Goal: Information Seeking & Learning: Compare options

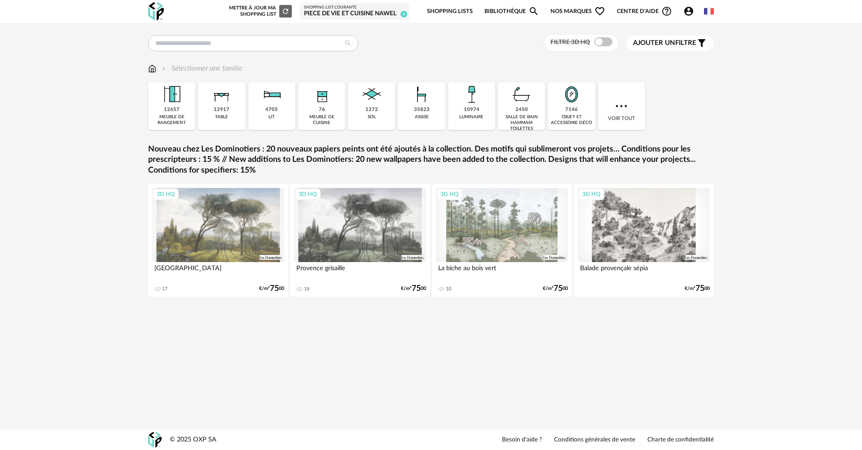
click at [691, 14] on icon "Account Circle icon" at bounding box center [689, 11] width 11 height 11
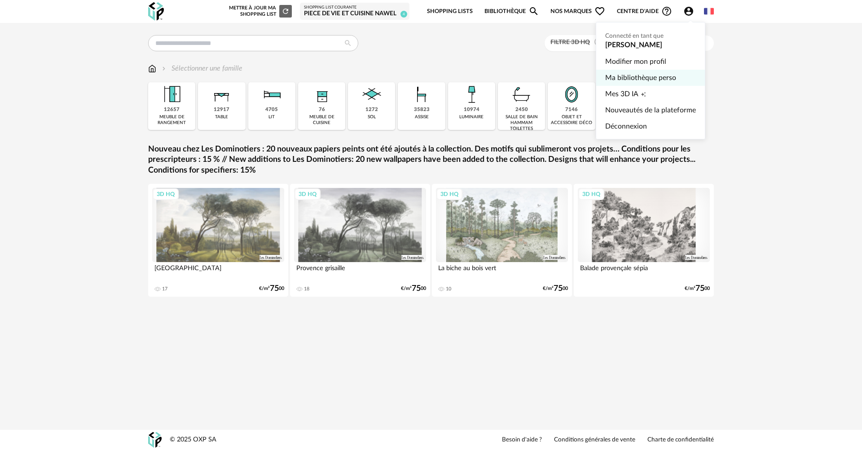
click at [629, 78] on link "Ma bibliothèque perso" at bounding box center [650, 78] width 91 height 16
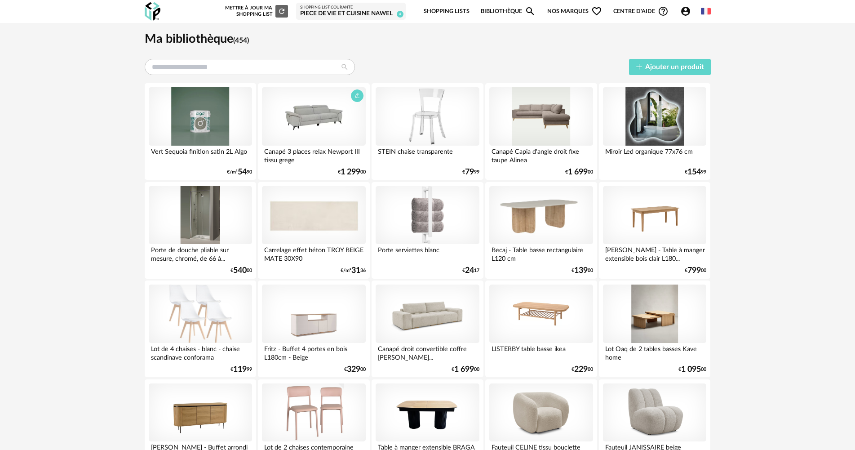
click at [302, 113] on div at bounding box center [313, 116] width 103 height 58
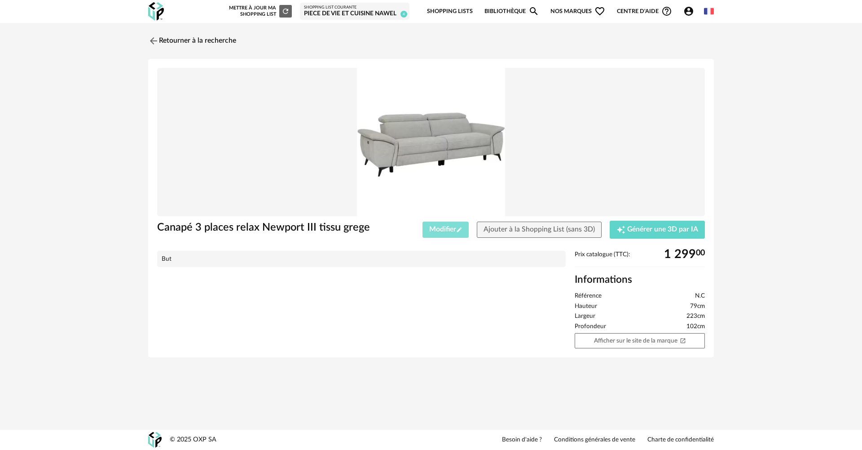
click at [457, 234] on button "Modifier Pencil icon" at bounding box center [446, 229] width 47 height 16
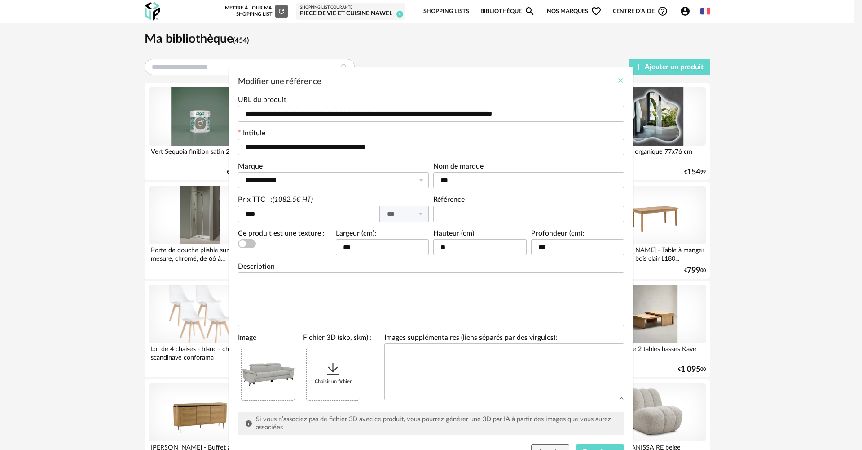
click at [619, 81] on icon "Close" at bounding box center [620, 80] width 7 height 7
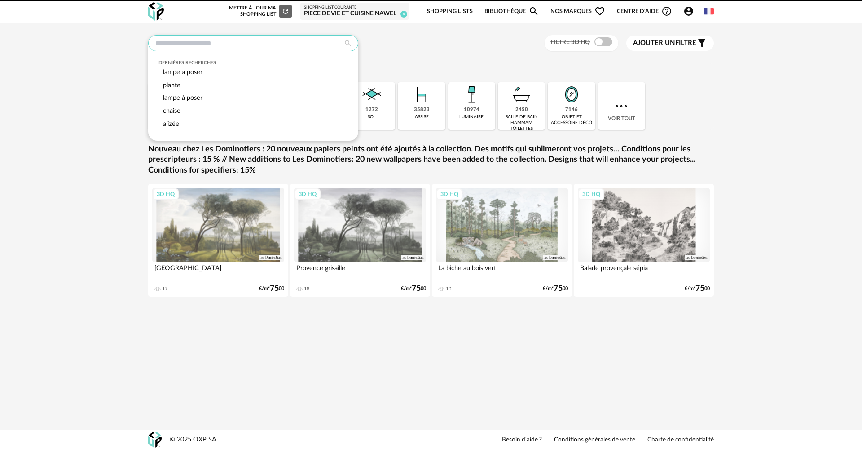
click at [281, 43] on input "text" at bounding box center [253, 43] width 210 height 16
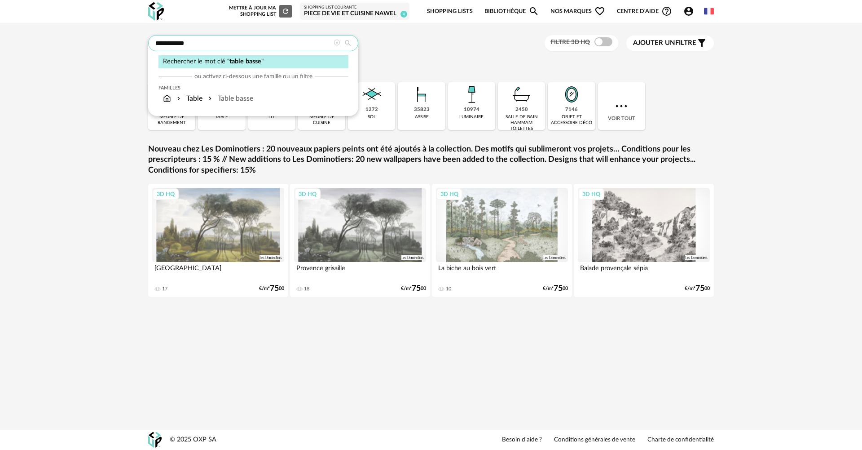
type input "**********"
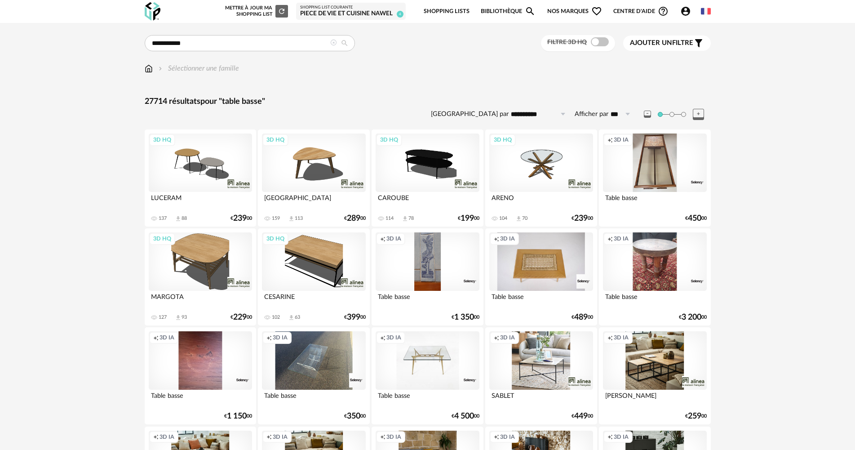
click at [685, 10] on icon "Account Circle icon" at bounding box center [685, 11] width 11 height 11
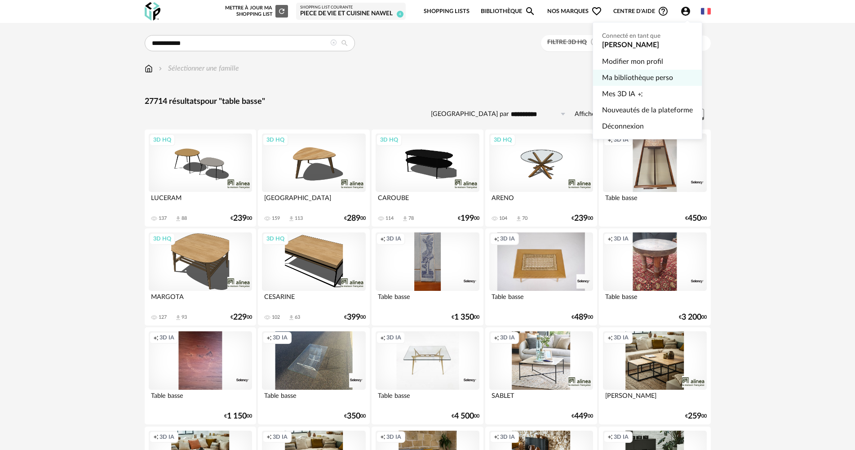
click at [620, 73] on link "Ma bibliothèque perso" at bounding box center [647, 78] width 91 height 16
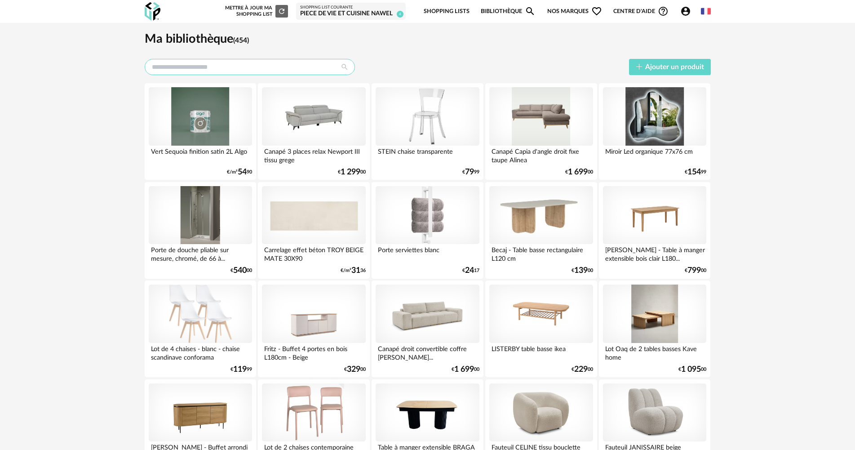
click at [174, 63] on input "text" at bounding box center [250, 67] width 210 height 16
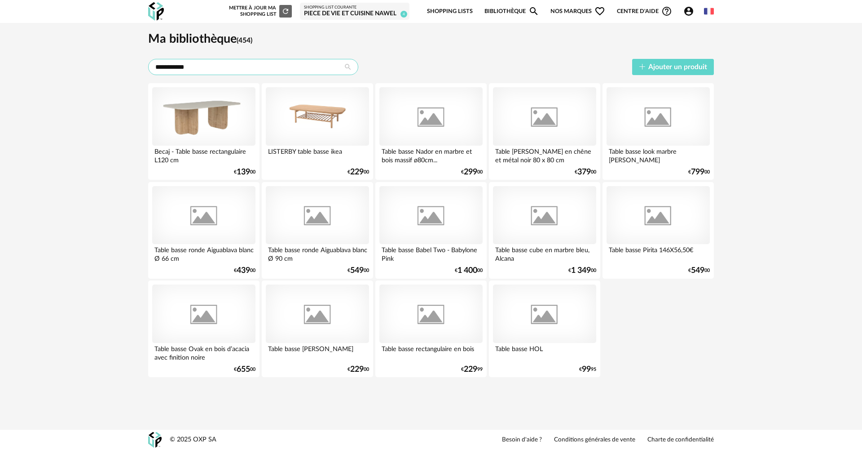
type input "**********"
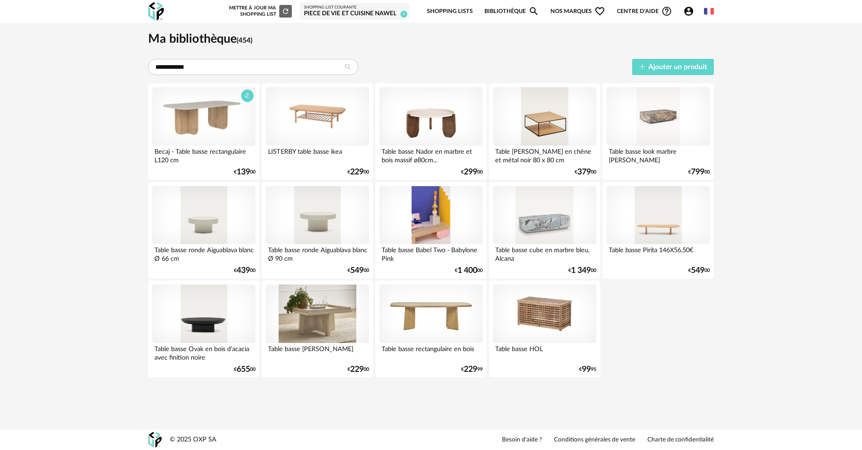
click at [199, 124] on div at bounding box center [203, 116] width 103 height 58
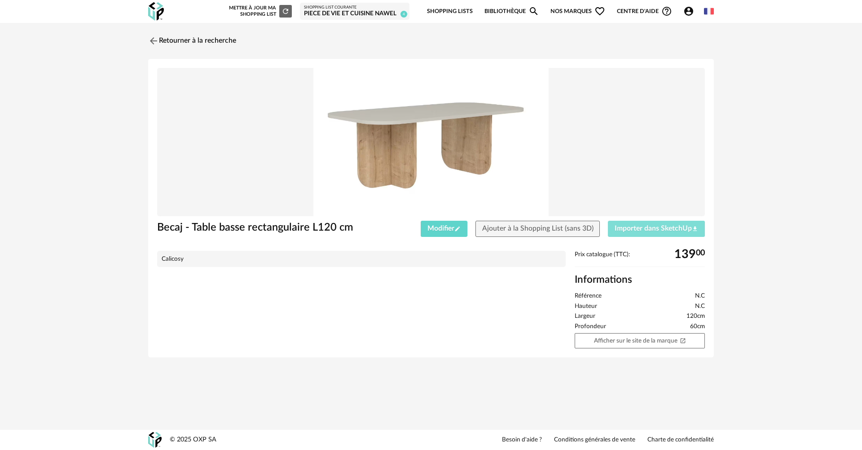
click at [638, 228] on span "Importer dans SketchUp Download icon" at bounding box center [657, 228] width 84 height 7
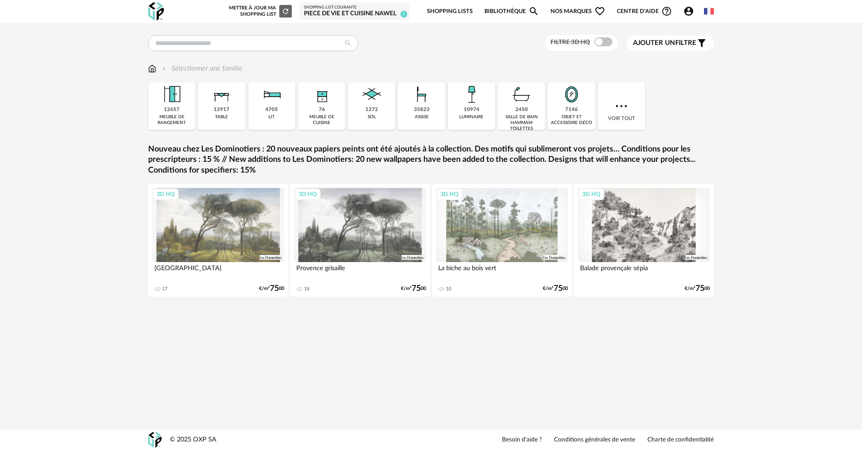
click at [514, 12] on link "Bibliothèque Magnify icon" at bounding box center [512, 11] width 55 height 21
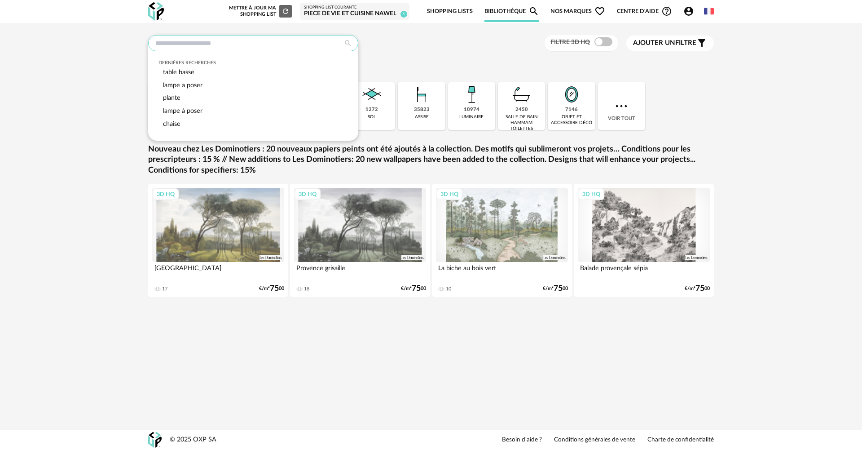
click at [235, 44] on input "text" at bounding box center [253, 43] width 210 height 16
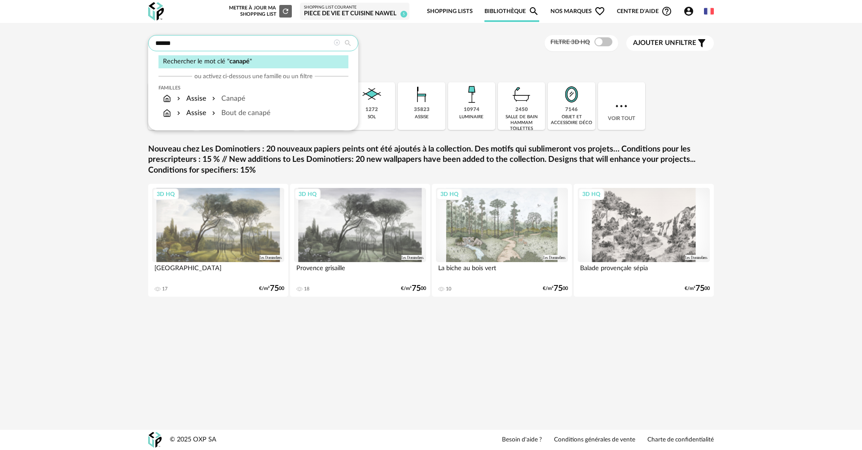
type input "******"
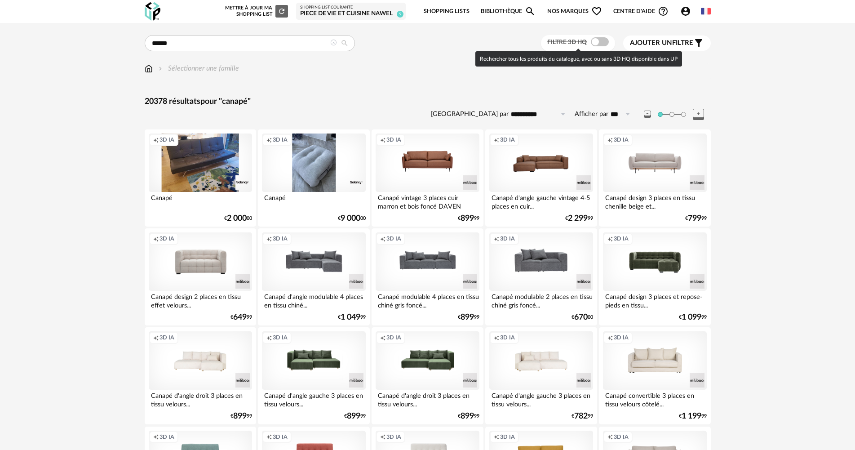
click at [592, 42] on span at bounding box center [600, 41] width 18 height 9
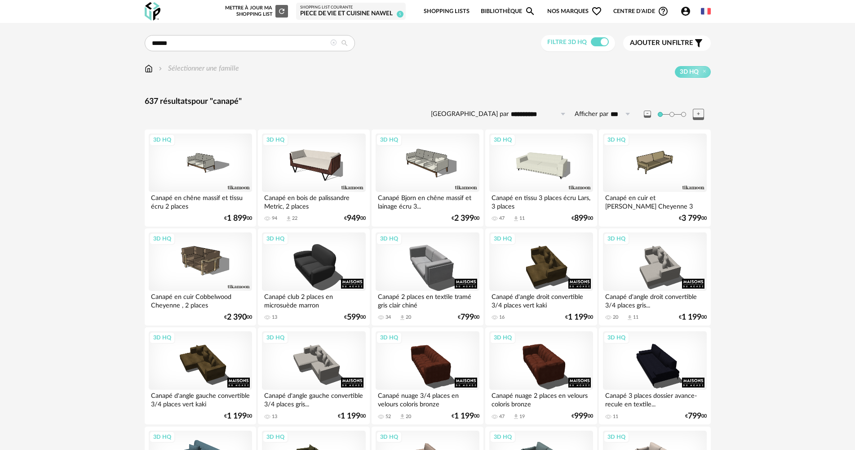
click at [656, 41] on span "Ajouter un" at bounding box center [651, 43] width 42 height 7
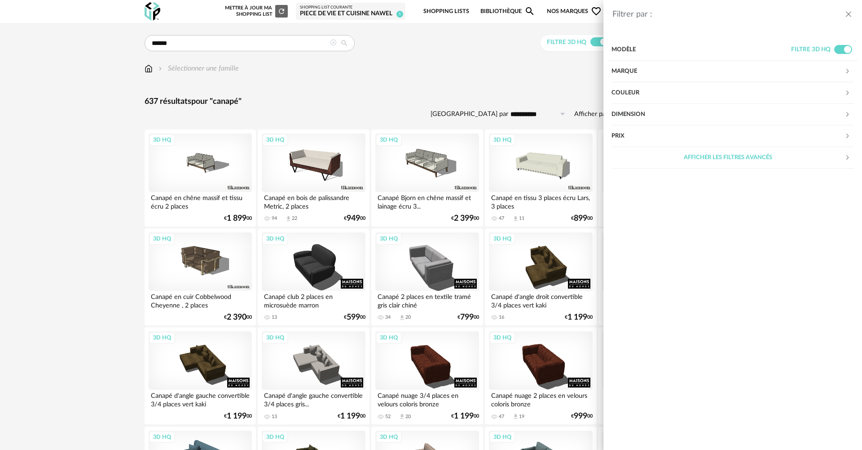
click at [636, 69] on div "Marque" at bounding box center [728, 72] width 233 height 22
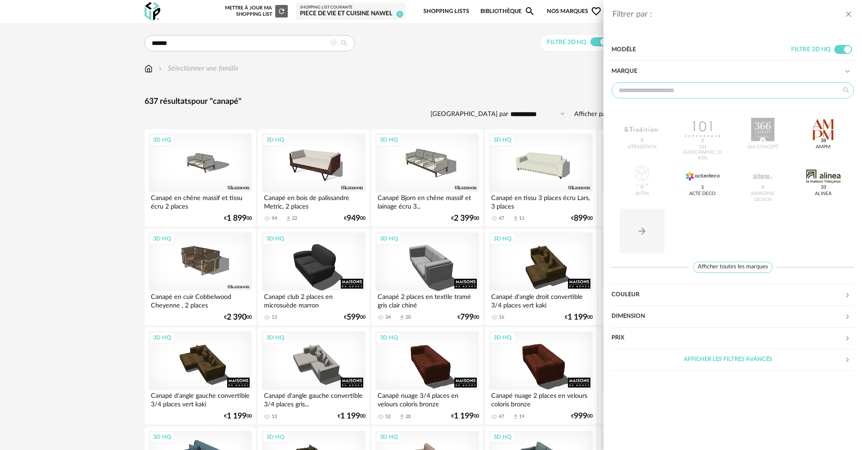
click at [683, 88] on input "text" at bounding box center [733, 90] width 243 height 16
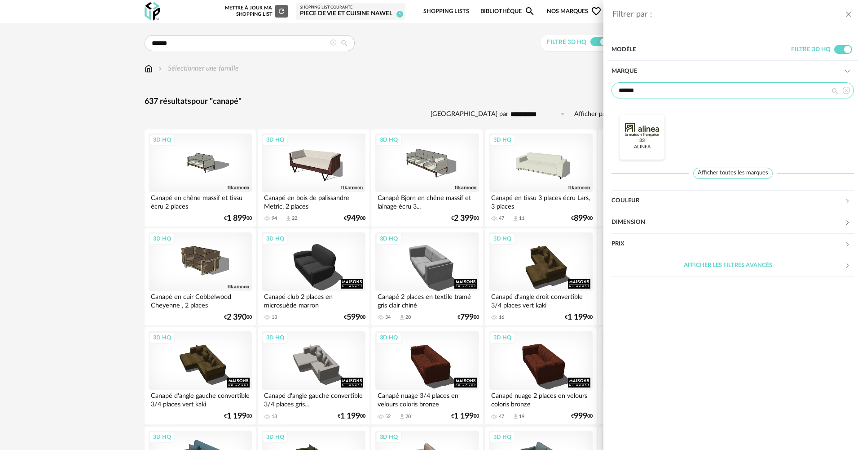
type input "******"
click at [650, 136] on div at bounding box center [642, 129] width 35 height 23
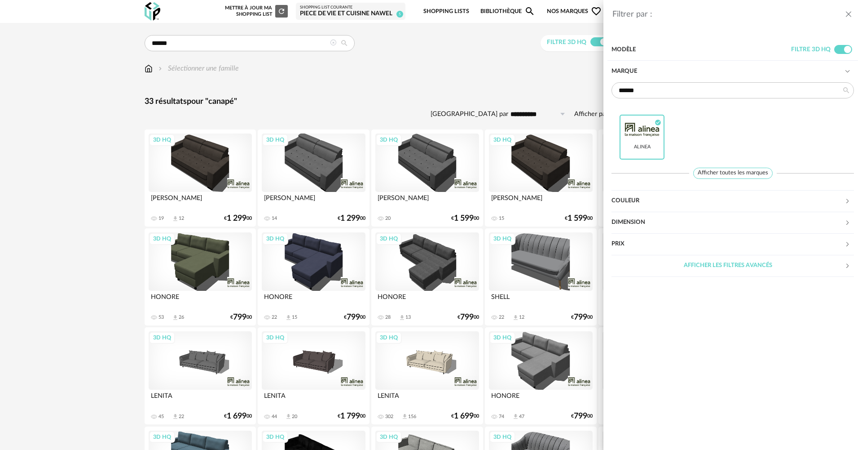
click at [493, 92] on div "Filtrer par : Modèle Filtre 3D HQ Marque ****** Alinea Check Circle icon Affich…" at bounding box center [431, 225] width 862 height 450
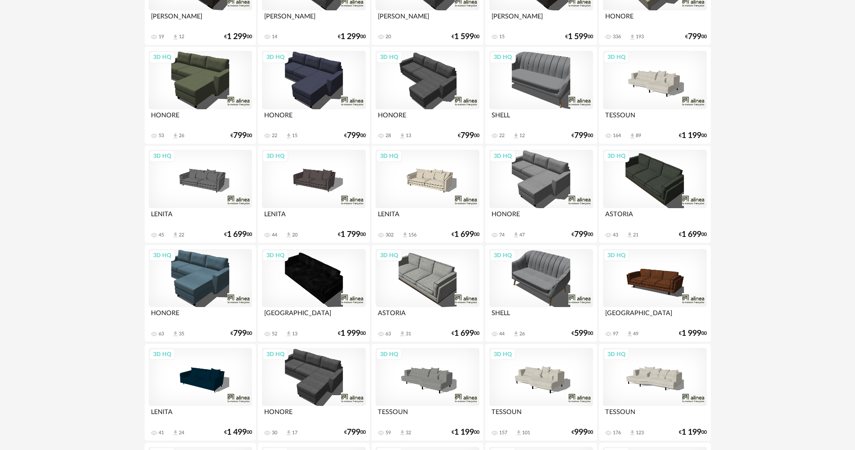
scroll to position [181, 0]
click at [430, 185] on div "3D HQ" at bounding box center [426, 179] width 103 height 58
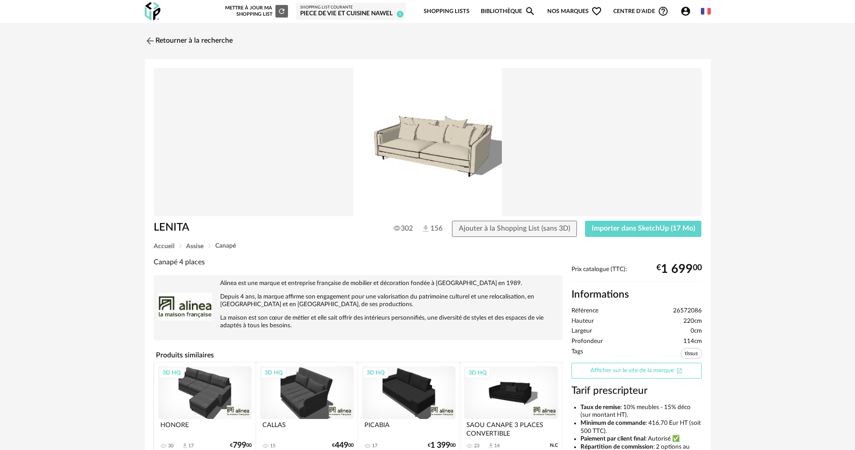
click at [626, 372] on link "Afficher sur le site de la marque Open In New icon" at bounding box center [636, 370] width 130 height 16
click at [151, 40] on img at bounding box center [148, 40] width 13 height 13
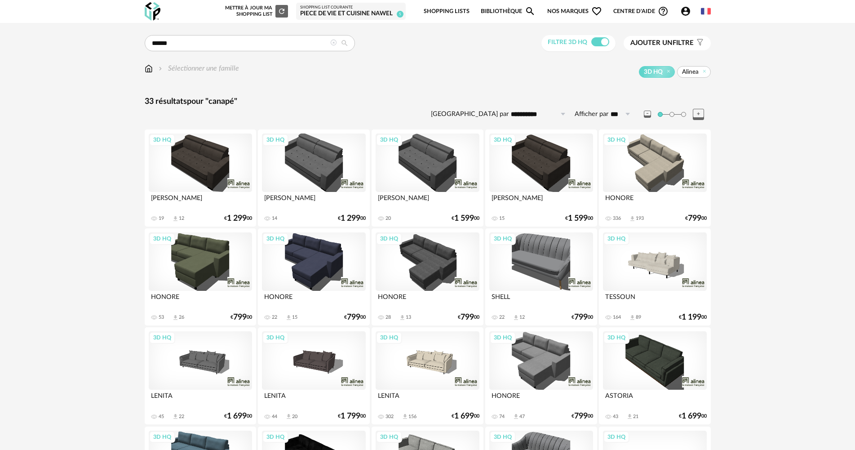
drag, startPoint x: 701, startPoint y: 71, endPoint x: 692, endPoint y: 71, distance: 9.9
click at [701, 72] on icon at bounding box center [704, 71] width 6 height 6
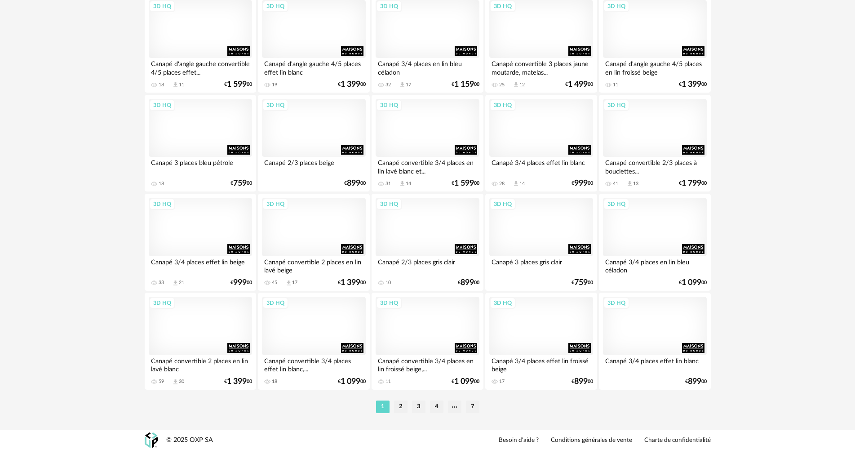
scroll to position [1716, 0]
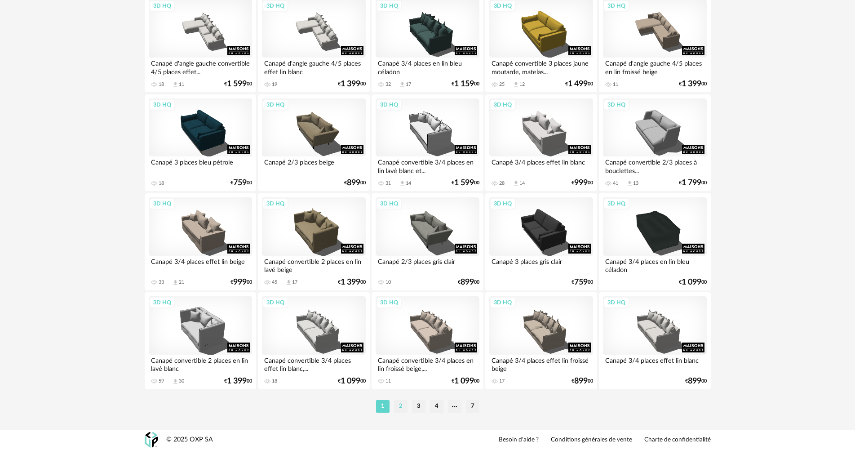
click at [400, 404] on li "2" at bounding box center [400, 406] width 13 height 13
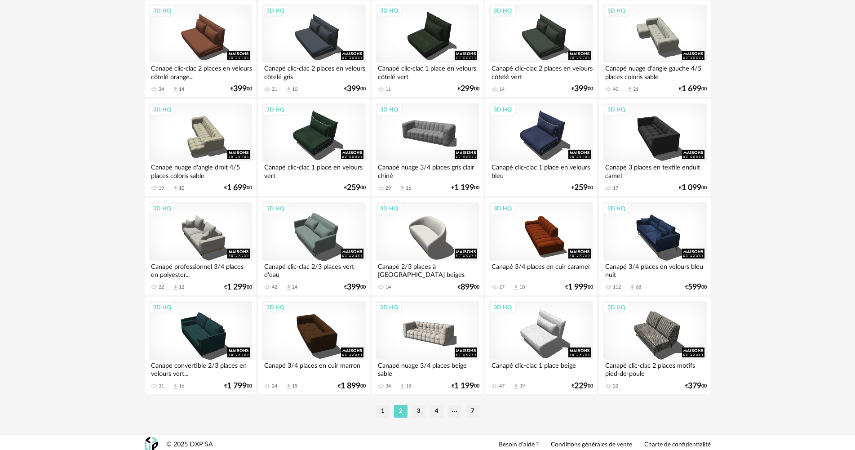
scroll to position [1716, 0]
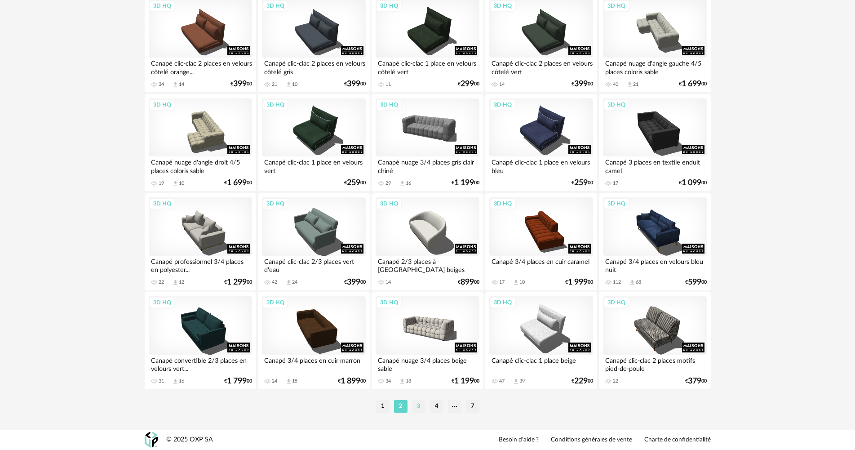
click at [417, 406] on li "3" at bounding box center [418, 406] width 13 height 13
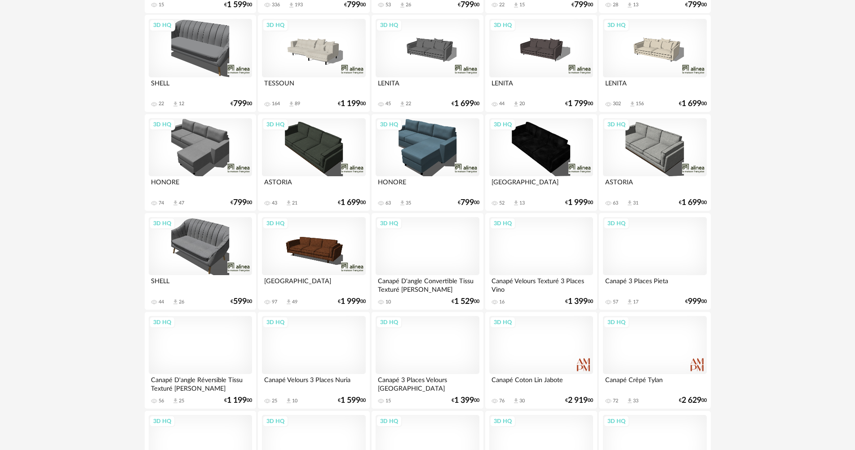
scroll to position [1302, 0]
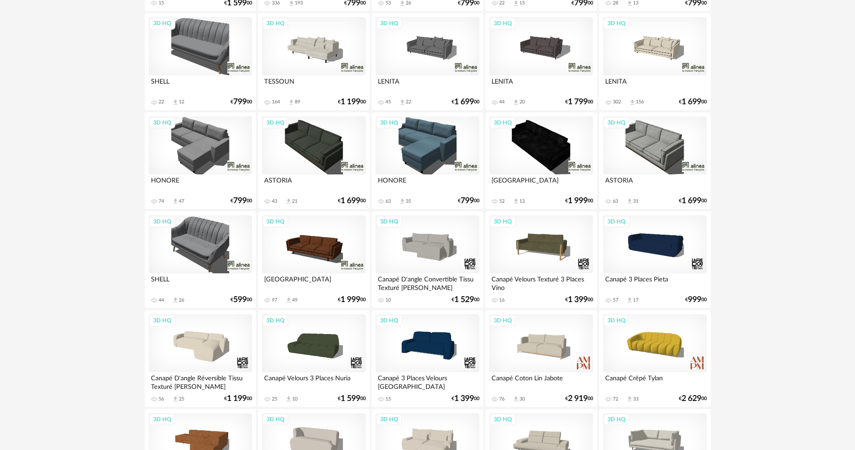
click at [318, 243] on div "3D HQ" at bounding box center [313, 244] width 103 height 58
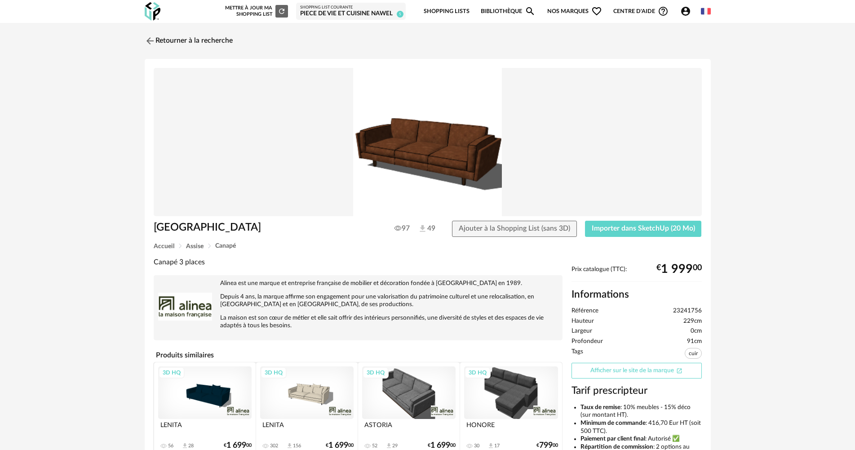
click at [628, 367] on link "Afficher sur le site de la marque Open In New icon" at bounding box center [636, 370] width 130 height 16
click at [150, 40] on img at bounding box center [148, 40] width 13 height 13
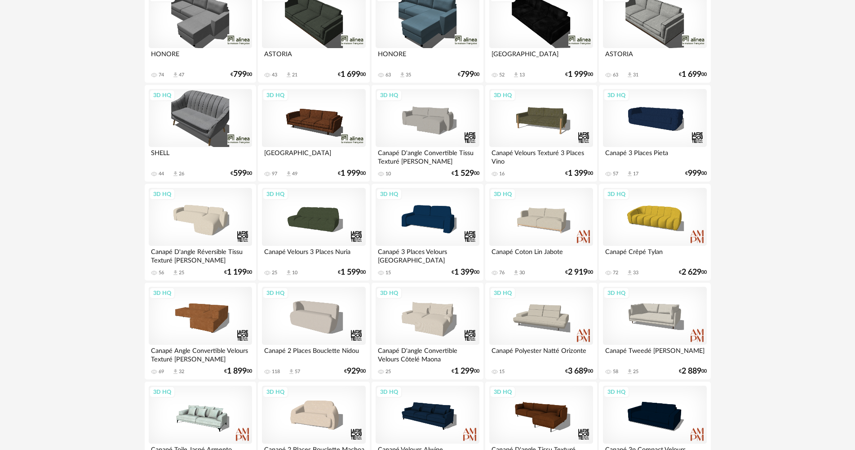
scroll to position [1437, 0]
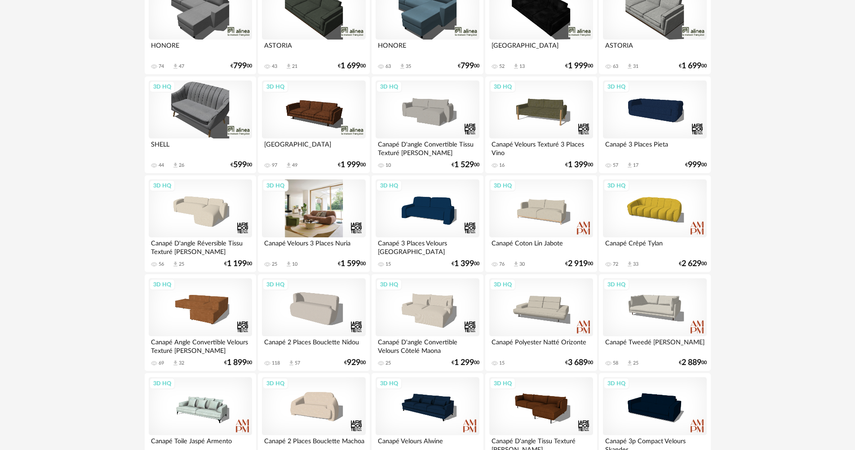
click at [295, 206] on div "3D HQ" at bounding box center [313, 208] width 103 height 58
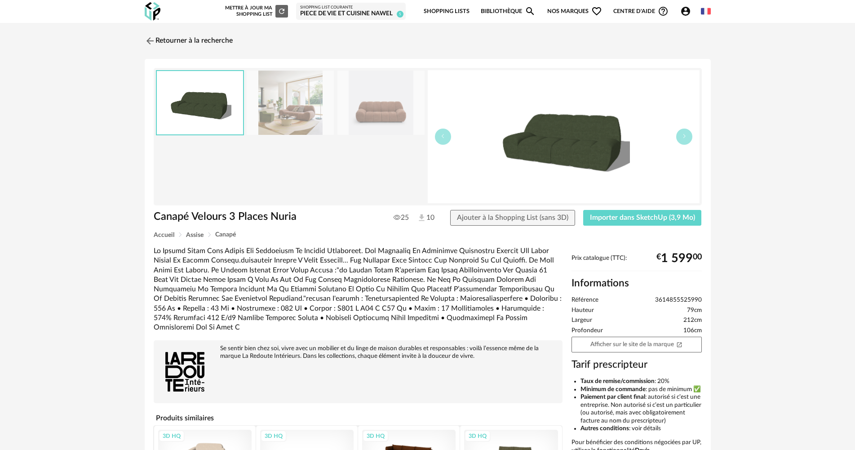
click at [393, 120] on img at bounding box center [380, 103] width 87 height 64
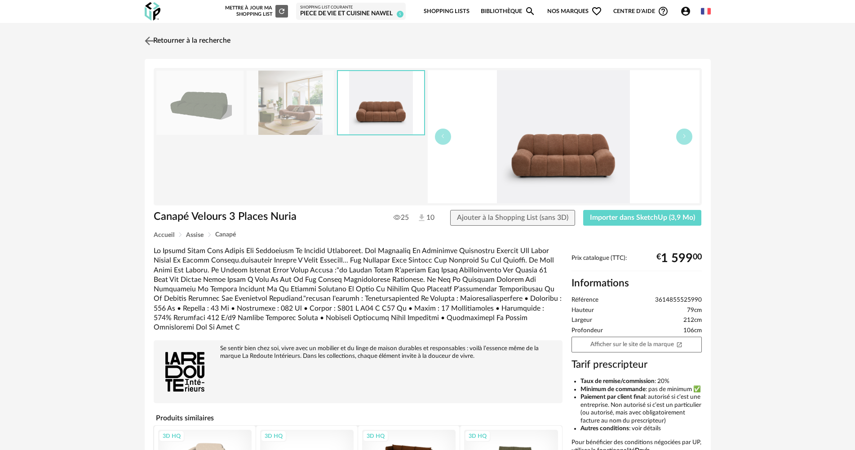
click at [150, 38] on img at bounding box center [148, 40] width 13 height 13
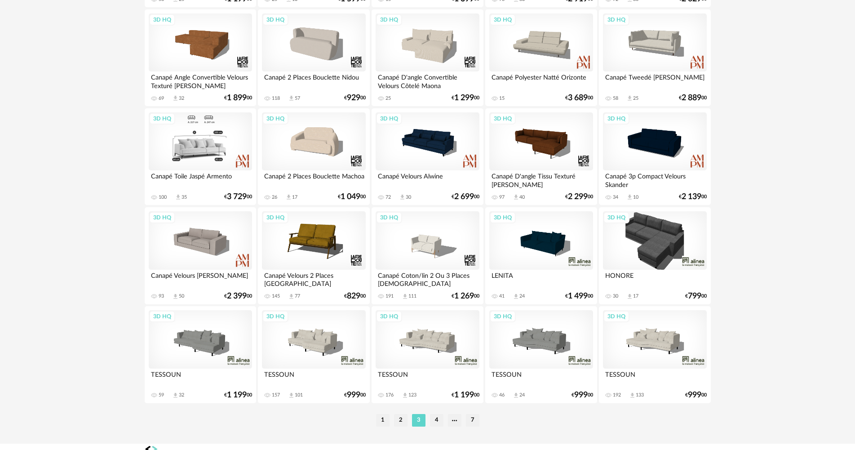
scroll to position [1716, 0]
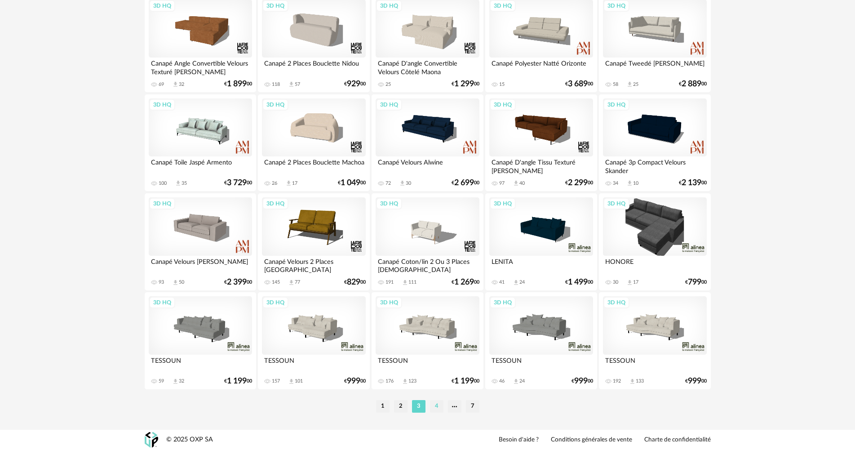
click at [435, 406] on li "4" at bounding box center [436, 406] width 13 height 13
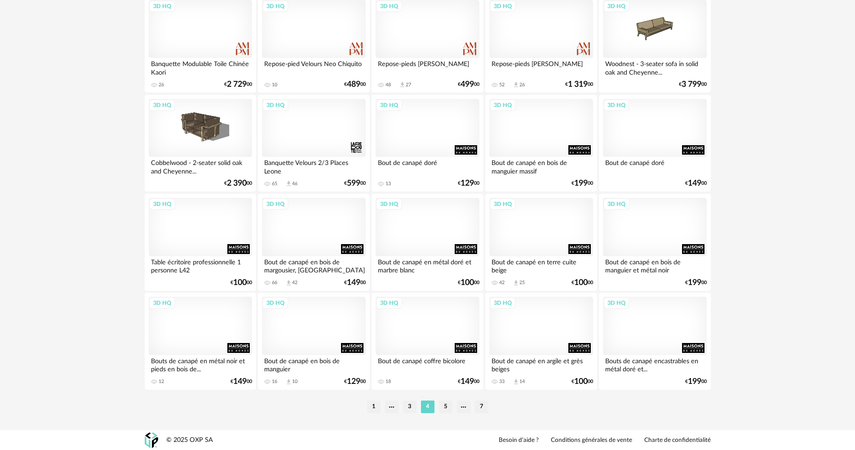
scroll to position [1716, 0]
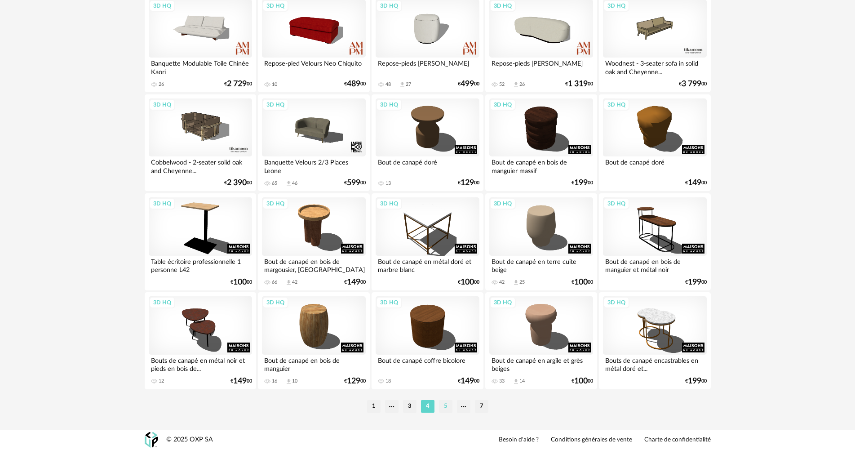
click at [445, 407] on li "5" at bounding box center [445, 406] width 13 height 13
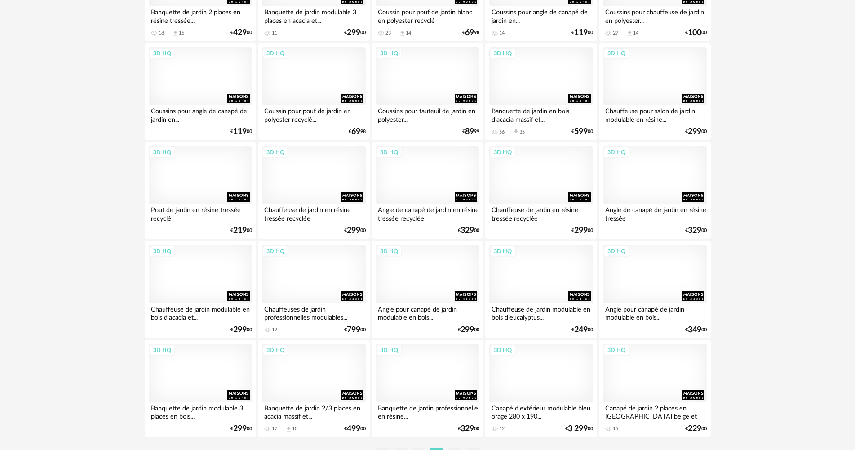
scroll to position [1716, 0]
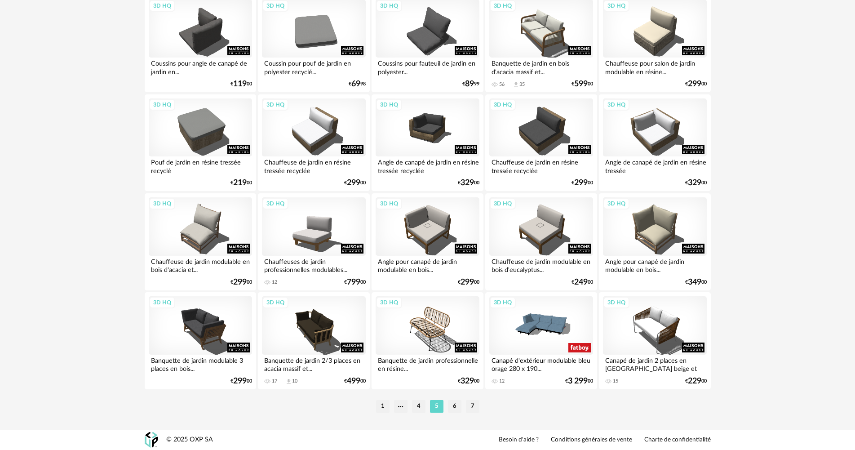
click at [454, 407] on li "6" at bounding box center [454, 406] width 13 height 13
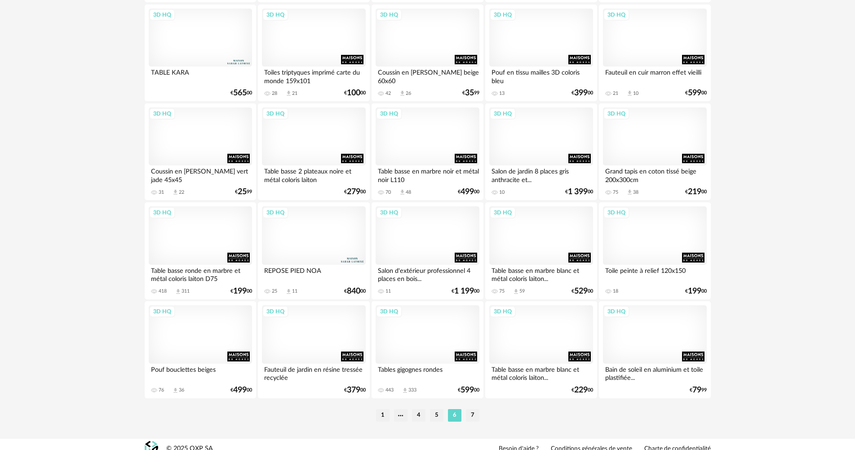
scroll to position [1716, 0]
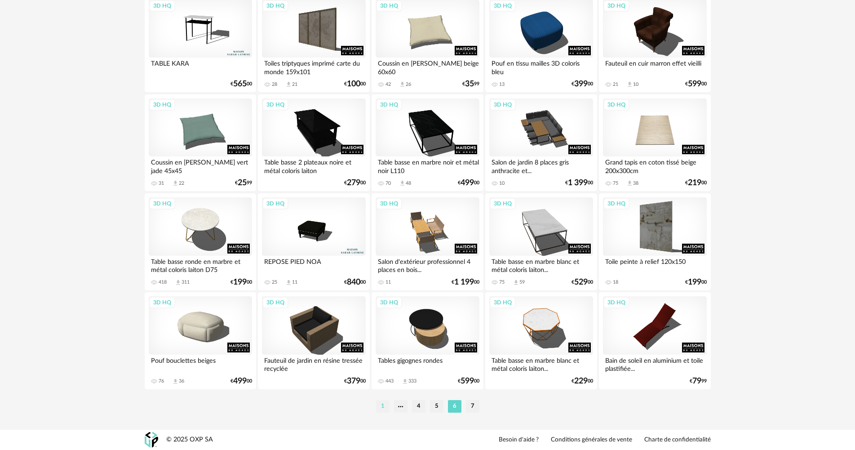
click at [380, 406] on li "1" at bounding box center [382, 406] width 13 height 13
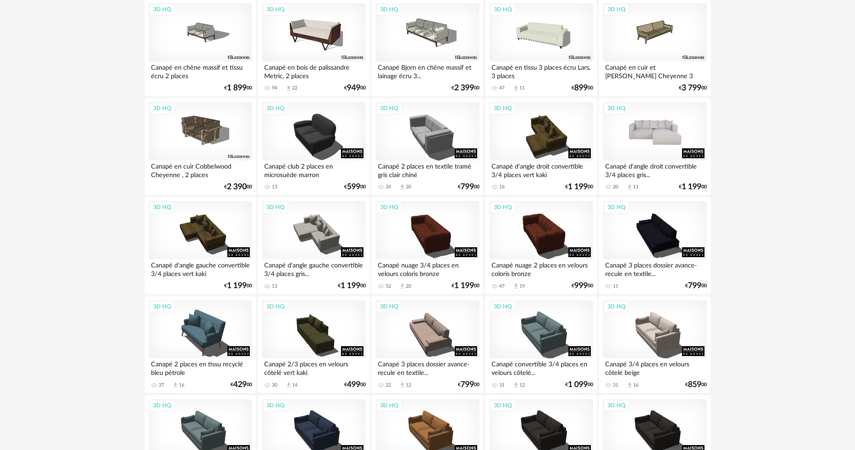
scroll to position [63, 0]
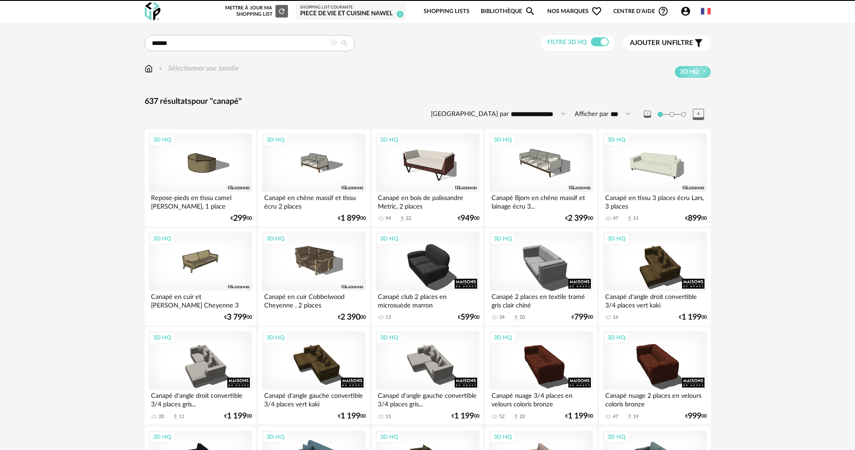
click at [689, 14] on icon "Account Circle icon" at bounding box center [685, 11] width 11 height 11
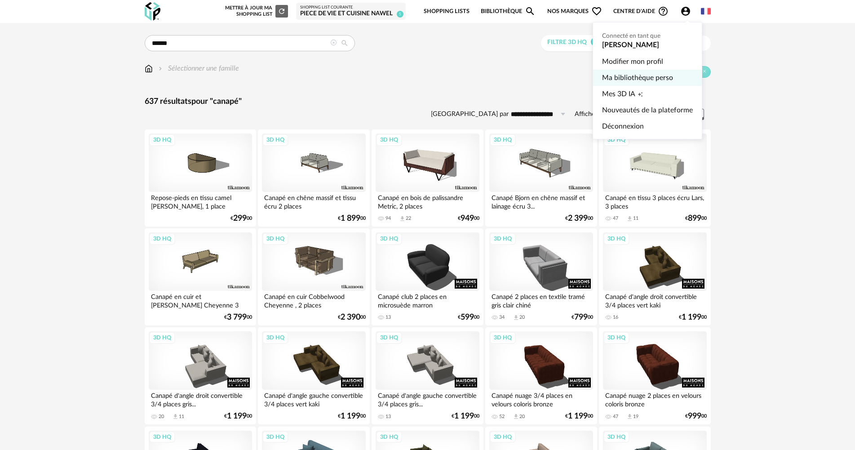
click at [642, 79] on link "Ma bibliothèque perso" at bounding box center [647, 78] width 91 height 16
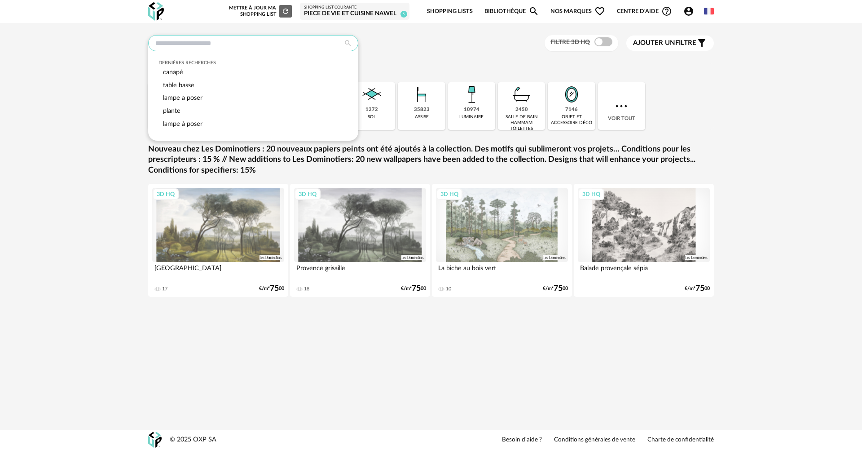
click at [260, 47] on input "text" at bounding box center [253, 43] width 210 height 16
click at [437, 45] on div "Dernières recherches canapé table basse lampe a poser plante lampe à poser Filt…" at bounding box center [431, 43] width 566 height 17
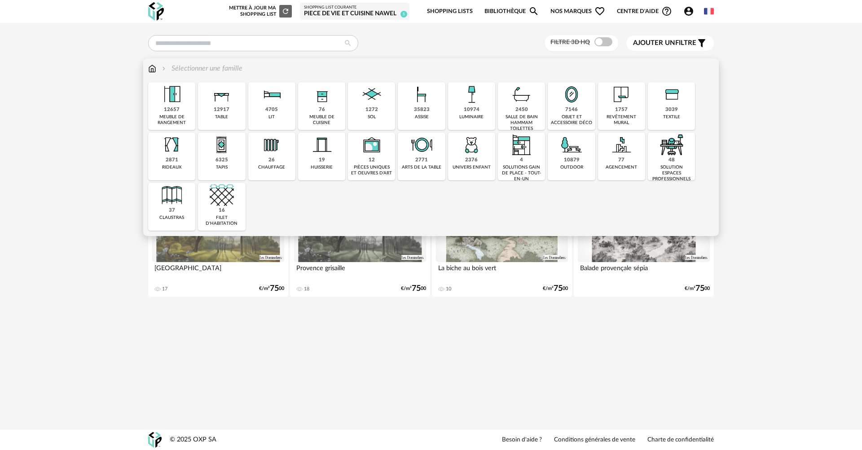
click at [216, 111] on div "12917" at bounding box center [222, 109] width 16 height 7
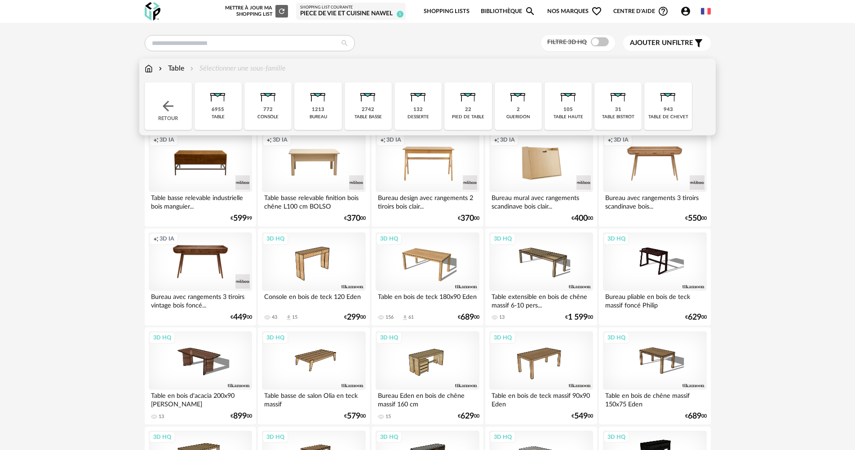
click at [222, 106] on img at bounding box center [218, 94] width 24 height 24
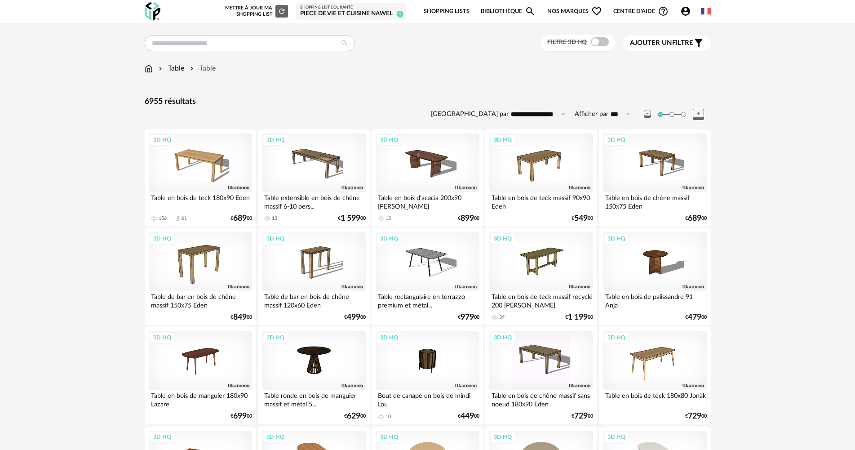
click at [596, 47] on div "Filtre 3D HQ" at bounding box center [578, 43] width 74 height 17
click at [598, 41] on span at bounding box center [600, 41] width 18 height 9
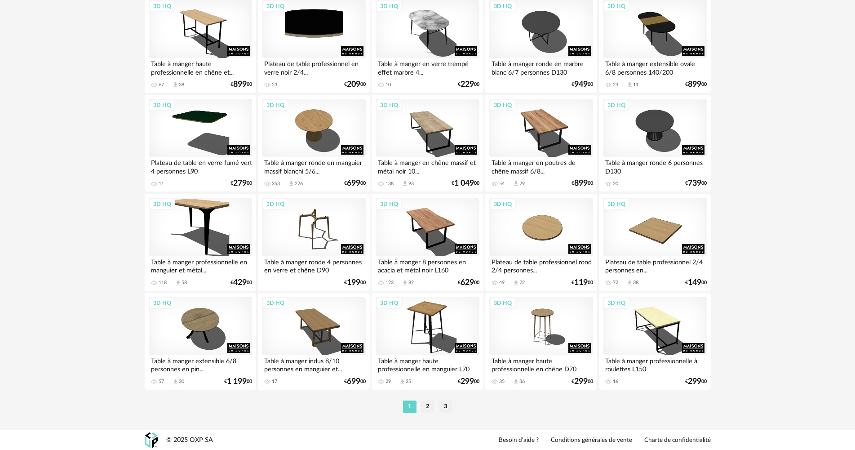
scroll to position [1716, 0]
click at [428, 406] on li "2" at bounding box center [427, 406] width 13 height 13
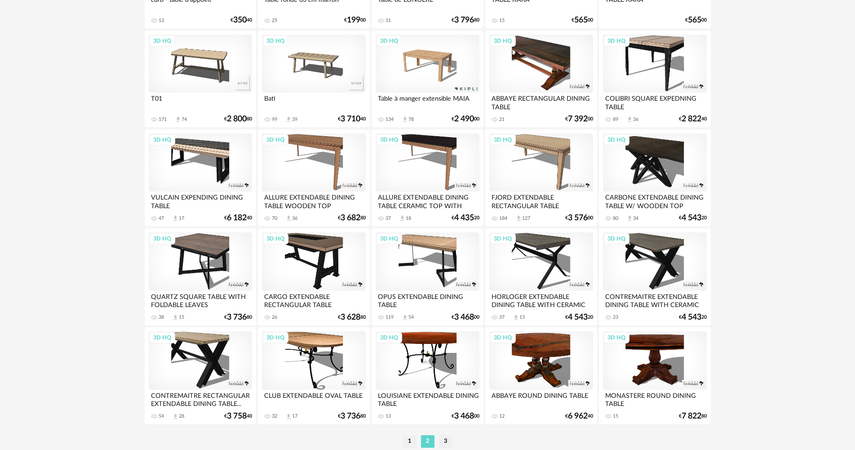
scroll to position [1716, 0]
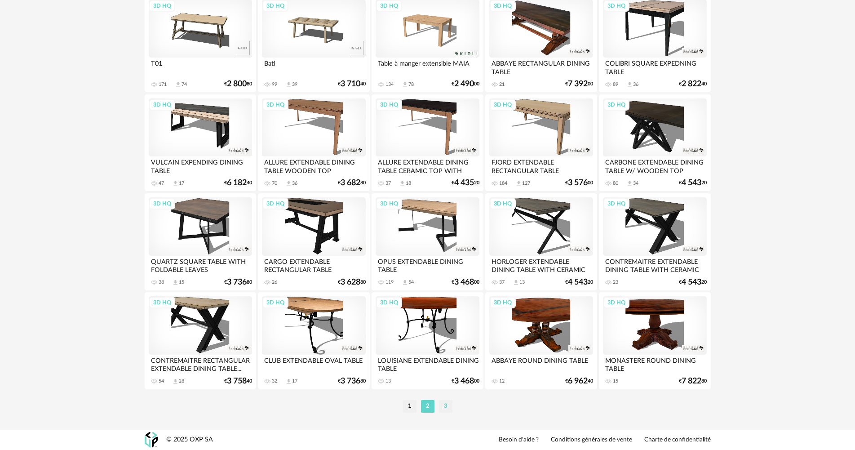
click at [449, 407] on li "3" at bounding box center [445, 406] width 13 height 13
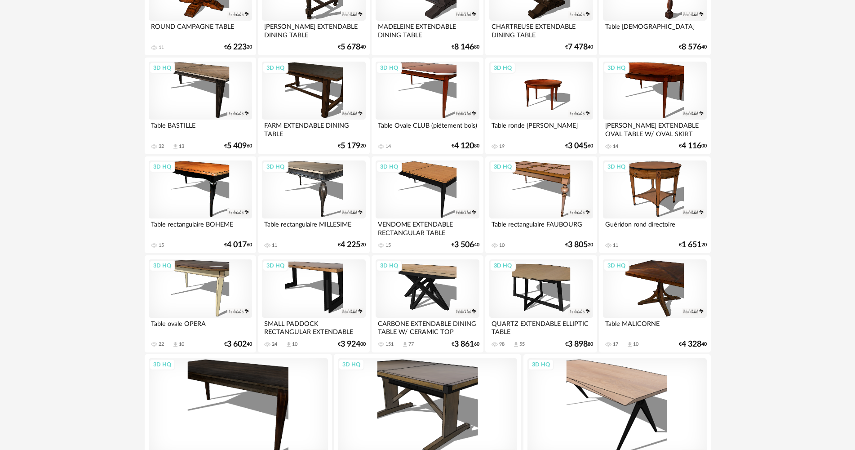
scroll to position [671, 0]
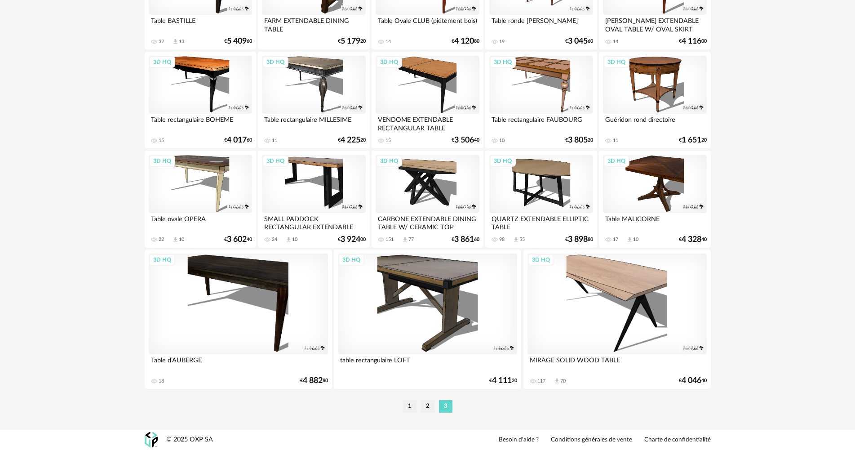
drag, startPoint x: 410, startPoint y: 403, endPoint x: 425, endPoint y: 391, distance: 19.1
click at [411, 404] on li "1" at bounding box center [409, 406] width 13 height 13
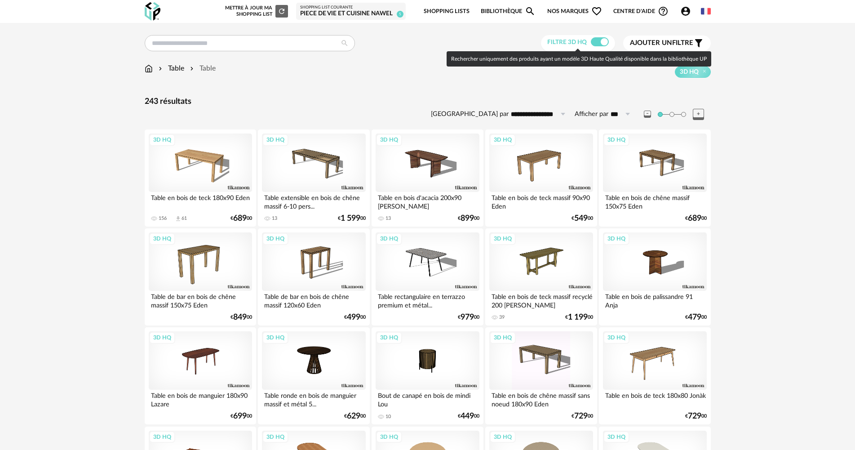
click at [601, 41] on span at bounding box center [600, 41] width 18 height 9
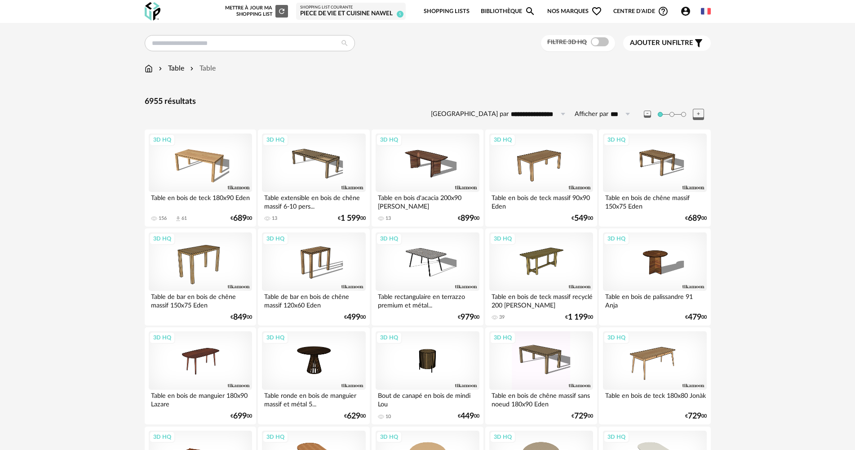
click at [673, 43] on span "Ajouter un filtre" at bounding box center [661, 43] width 63 height 9
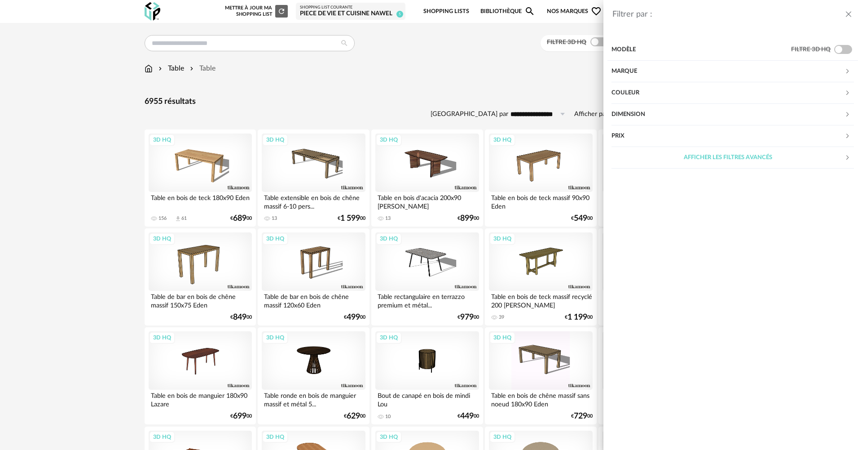
click at [633, 96] on div "Couleur" at bounding box center [728, 93] width 233 height 22
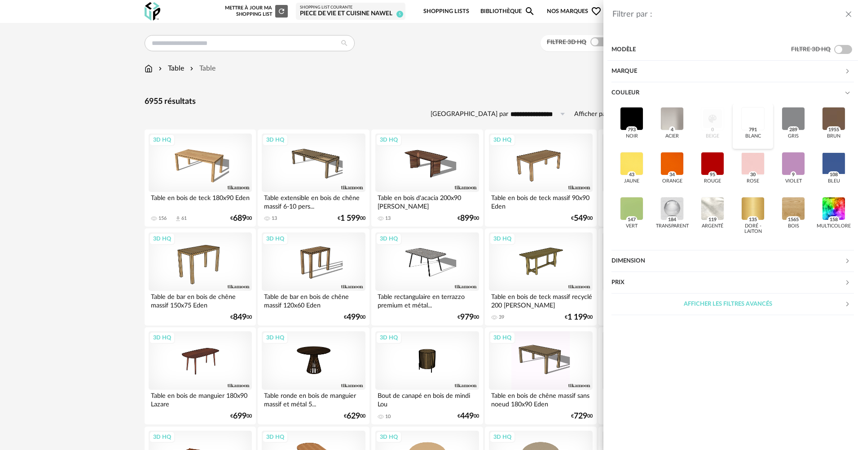
click at [754, 120] on div at bounding box center [752, 118] width 23 height 23
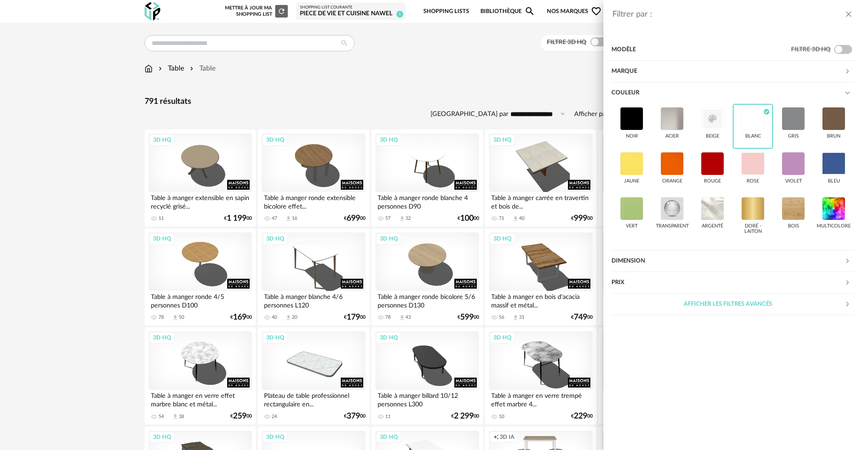
click at [440, 74] on div "Filtrer par : Modèle Filtre 3D HQ Marque &tradition 6 101 Copenhagen 0 366 Conc…" at bounding box center [431, 225] width 862 height 450
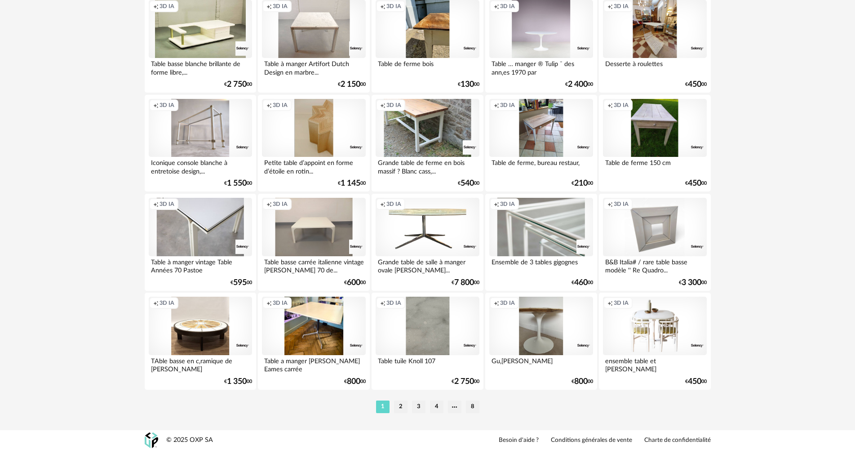
scroll to position [1716, 0]
click at [397, 407] on li "2" at bounding box center [400, 406] width 13 height 13
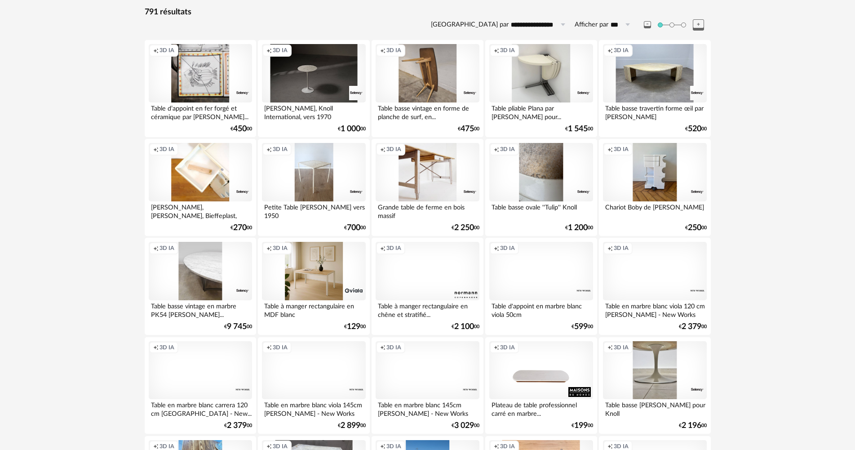
scroll to position [90, 0]
click at [318, 265] on div "Creation icon 3D IA" at bounding box center [313, 270] width 103 height 58
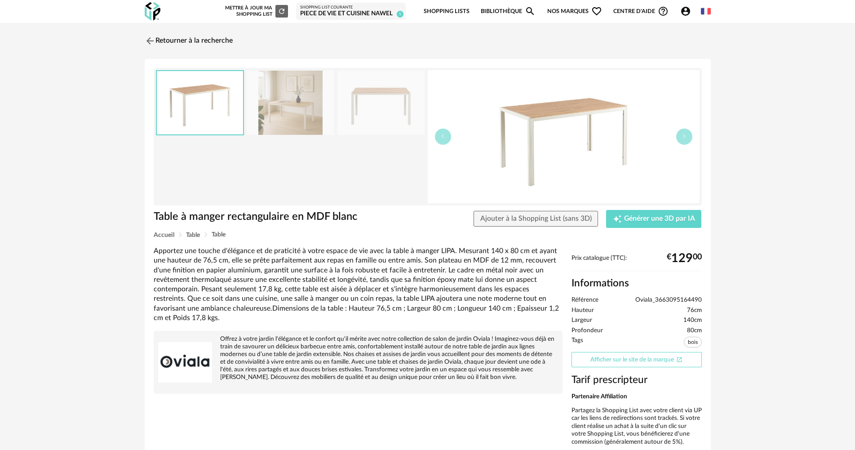
click at [638, 360] on link "Afficher sur le site de la marque Open In New icon" at bounding box center [636, 360] width 130 height 16
click at [153, 37] on img at bounding box center [148, 40] width 13 height 13
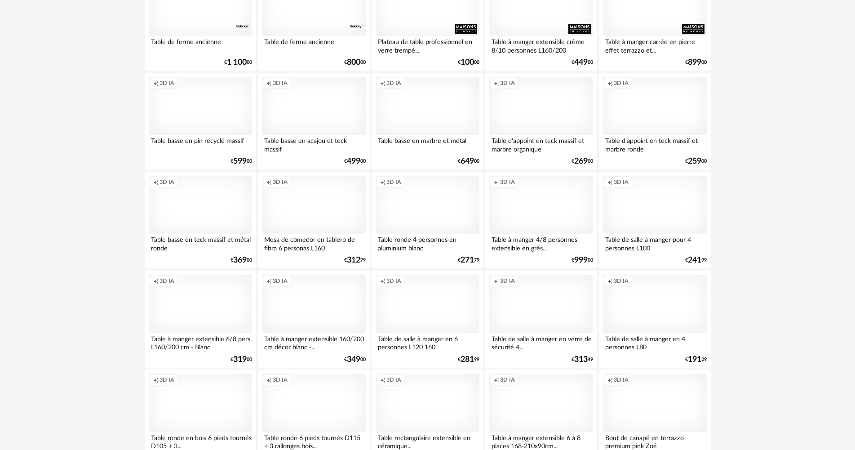
scroll to position [1716, 0]
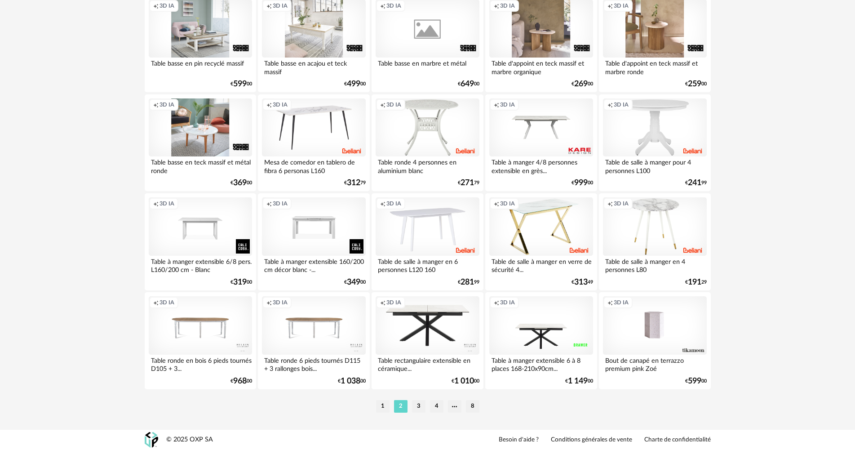
click at [419, 399] on div "1 2 3 4 8" at bounding box center [428, 406] width 566 height 14
drag, startPoint x: 416, startPoint y: 406, endPoint x: 434, endPoint y: 378, distance: 34.1
click at [416, 407] on li "3" at bounding box center [418, 406] width 13 height 13
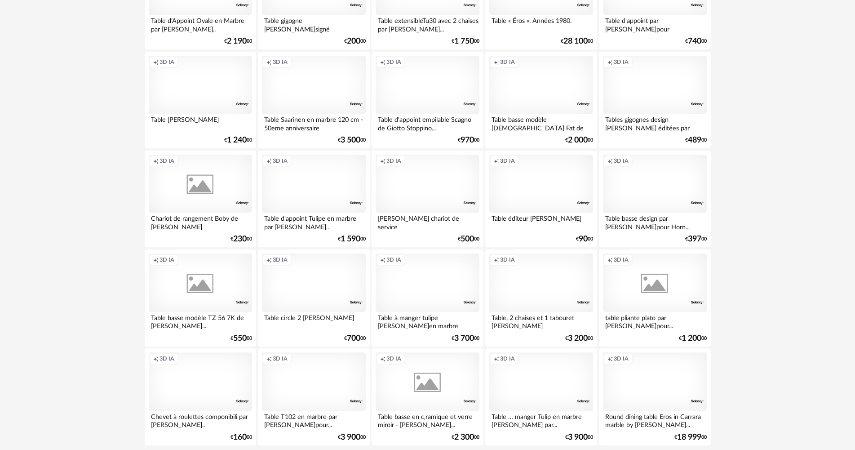
scroll to position [1716, 0]
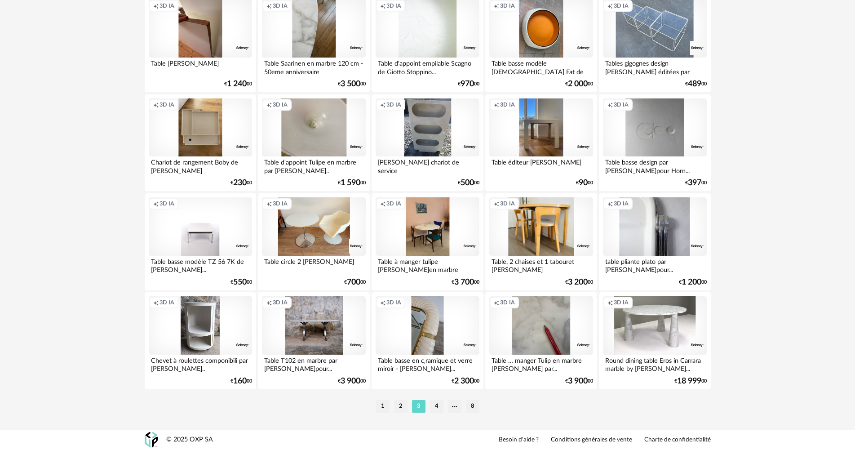
click at [441, 405] on li "4" at bounding box center [436, 406] width 13 height 13
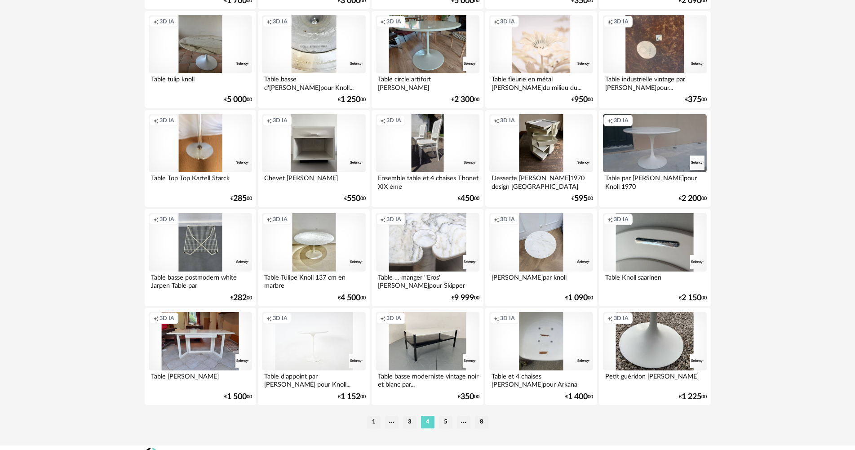
scroll to position [1716, 0]
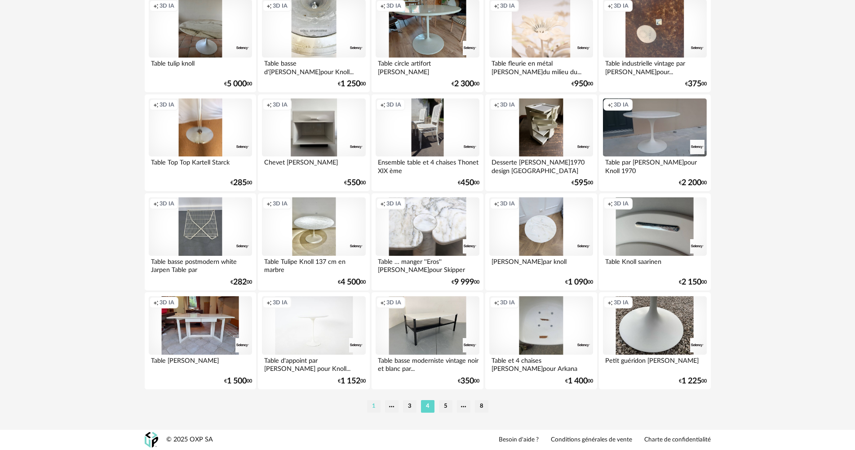
click at [368, 407] on li "1" at bounding box center [373, 406] width 13 height 13
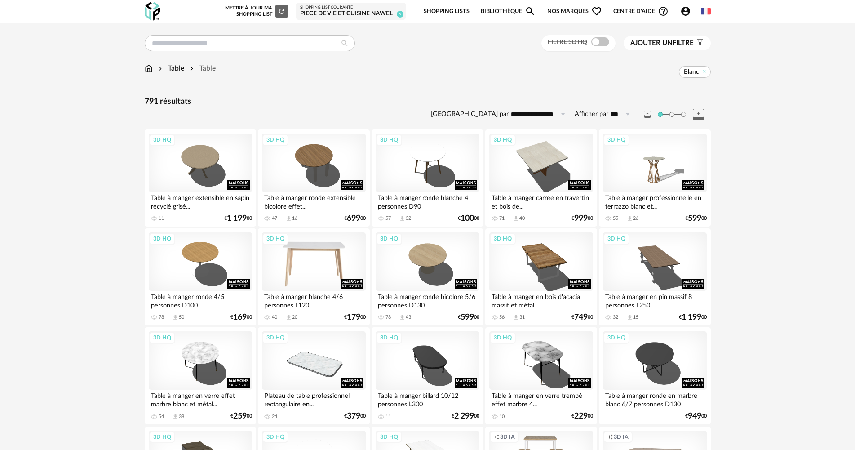
click at [312, 264] on div "3D HQ" at bounding box center [313, 261] width 103 height 58
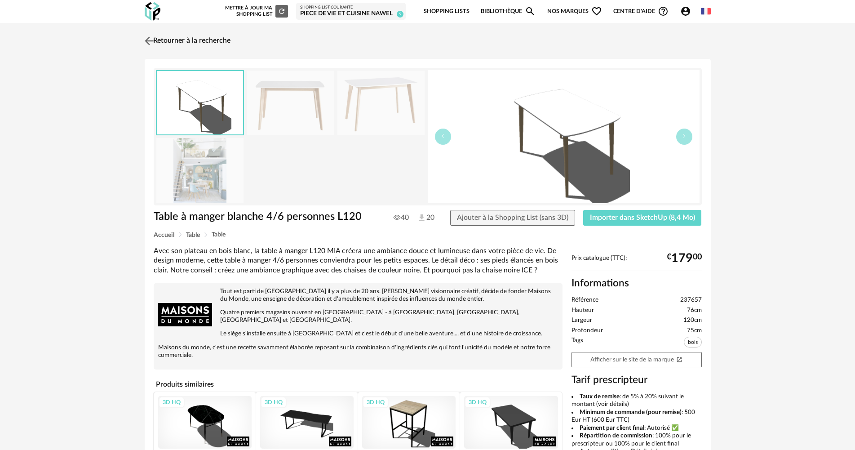
click at [150, 40] on img at bounding box center [148, 40] width 13 height 13
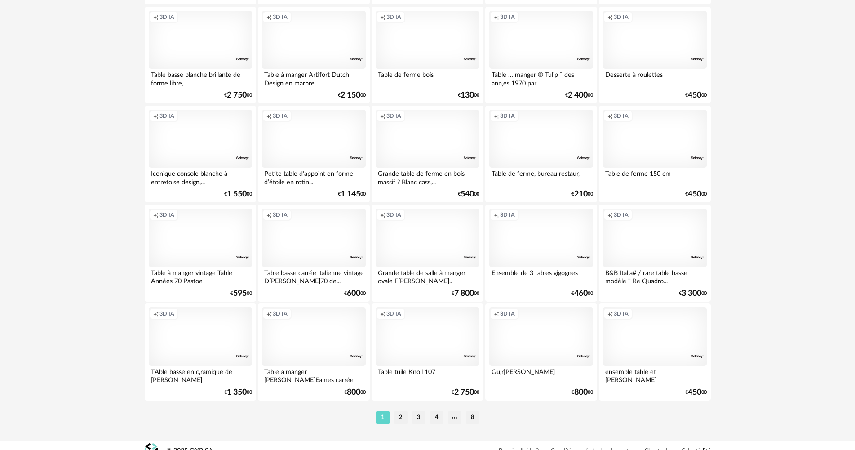
scroll to position [1716, 0]
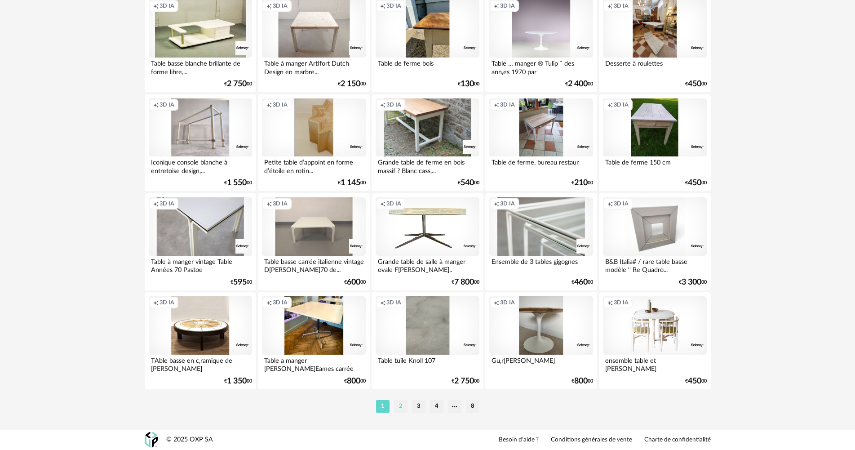
click at [396, 404] on li "2" at bounding box center [400, 406] width 13 height 13
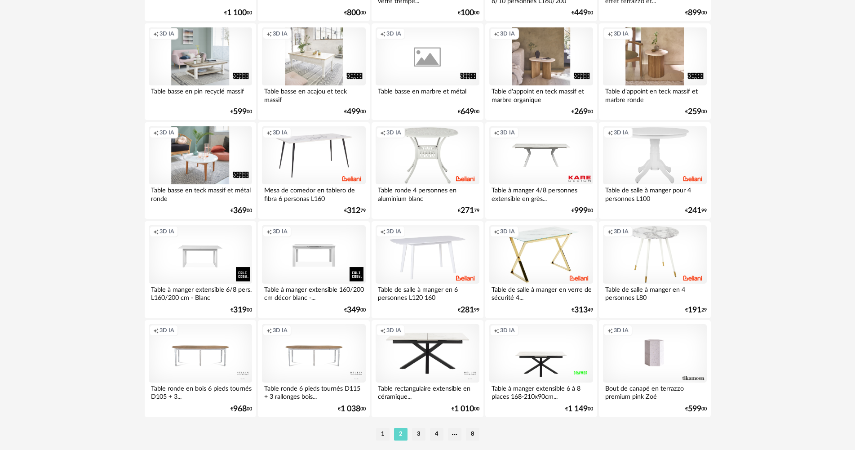
scroll to position [1707, 0]
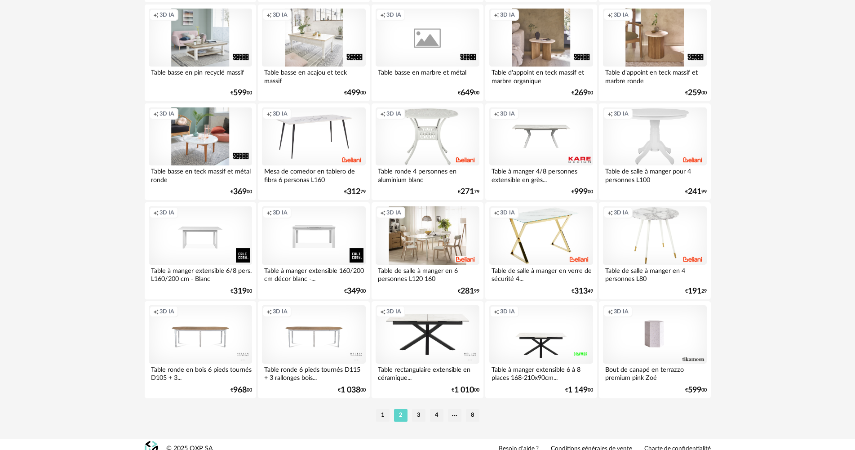
click at [397, 241] on div "Creation icon 3D IA" at bounding box center [426, 235] width 103 height 58
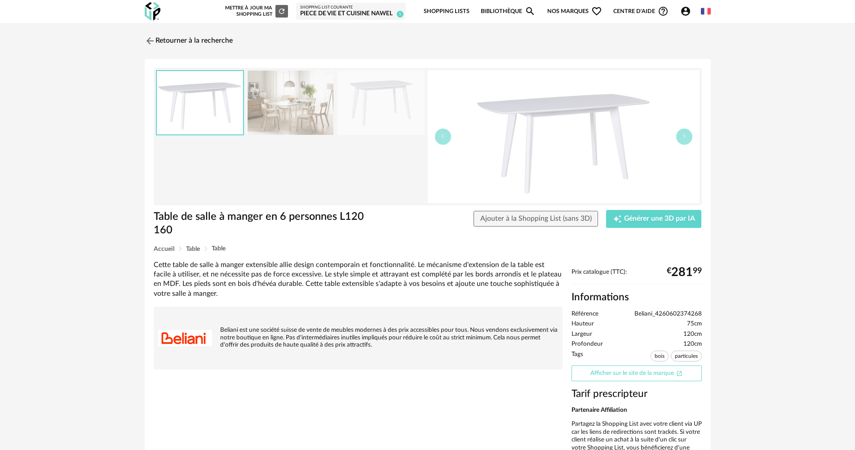
click at [622, 375] on link "Afficher sur le site de la marque Open In New icon" at bounding box center [636, 373] width 130 height 16
drag, startPoint x: 161, startPoint y: 41, endPoint x: 730, endPoint y: 184, distance: 586.1
click at [162, 41] on link "Retourner à la recherche" at bounding box center [189, 41] width 88 height 20
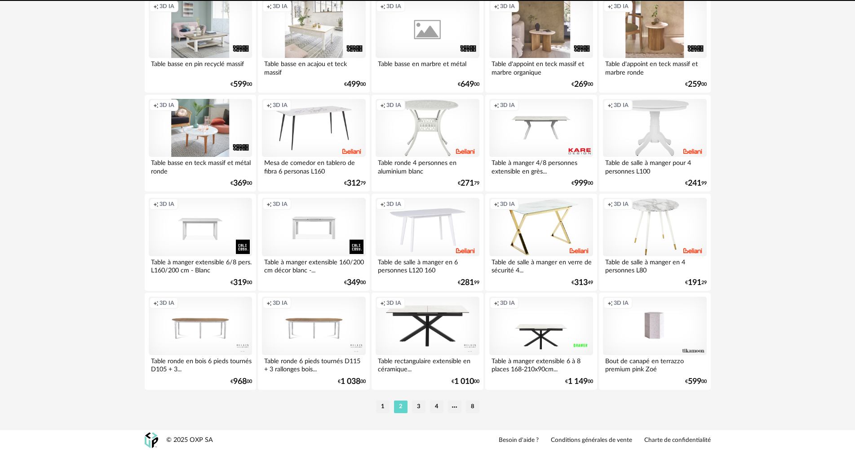
scroll to position [1716, 0]
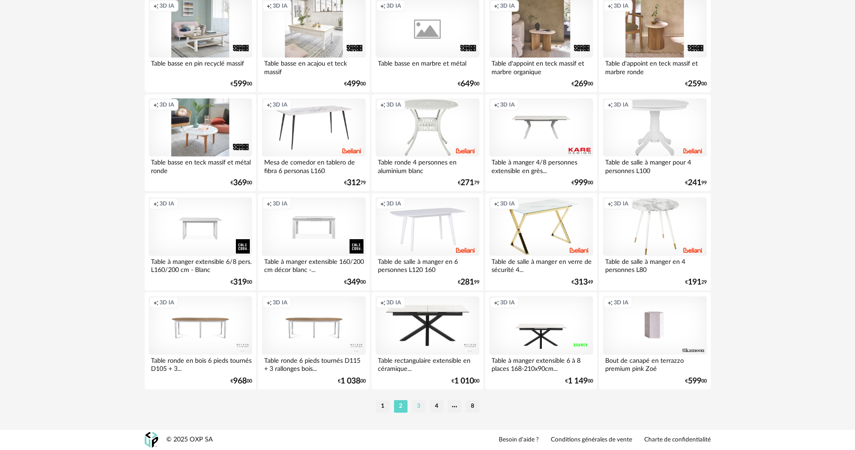
click at [419, 406] on li "3" at bounding box center [418, 406] width 13 height 13
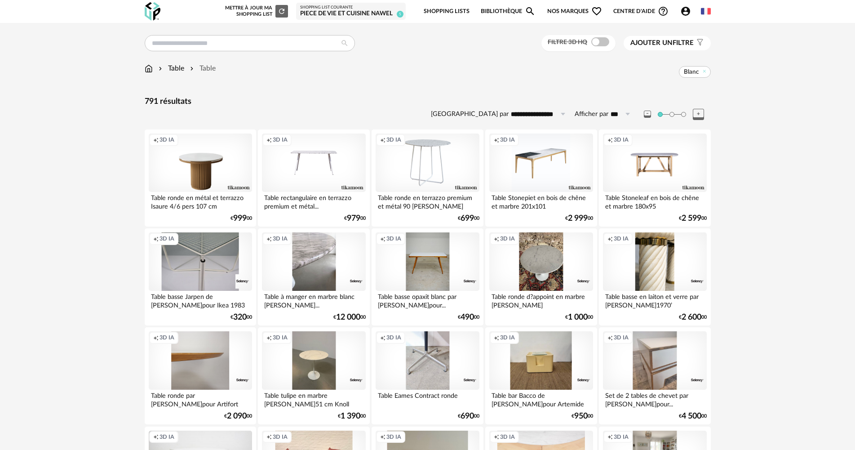
click at [679, 46] on span "Ajouter un filtre" at bounding box center [661, 43] width 63 height 9
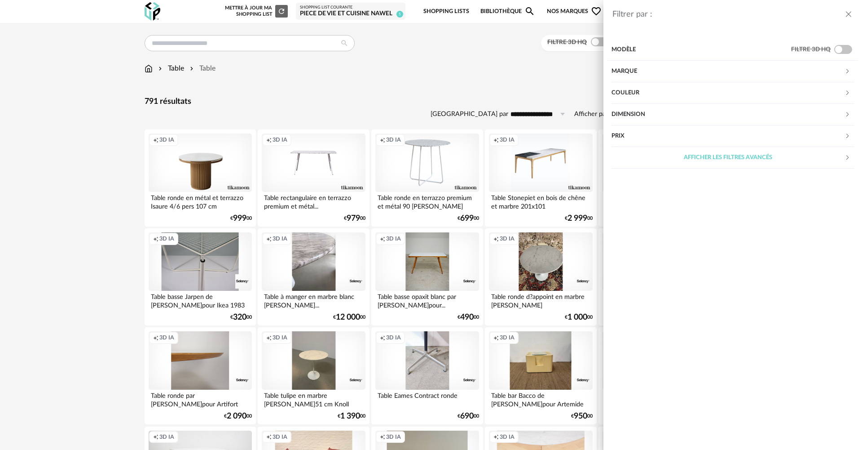
click at [640, 95] on div "Couleur" at bounding box center [728, 93] width 233 height 22
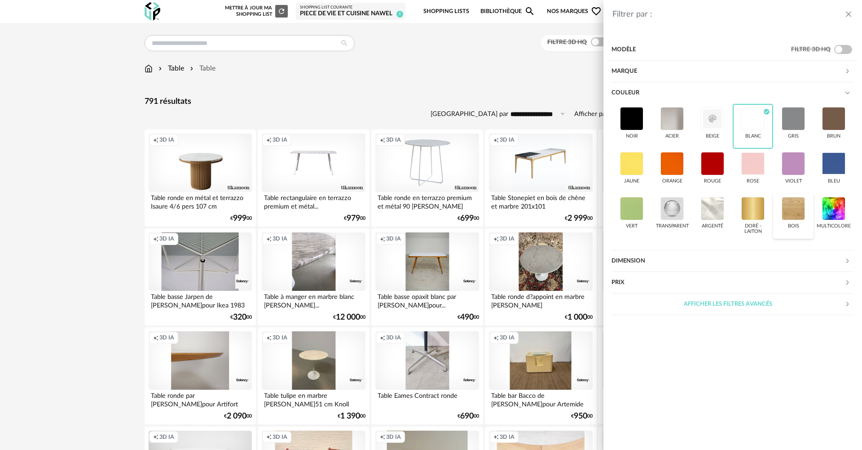
drag, startPoint x: 792, startPoint y: 212, endPoint x: 490, endPoint y: 109, distance: 318.7
click at [791, 212] on div at bounding box center [793, 208] width 23 height 23
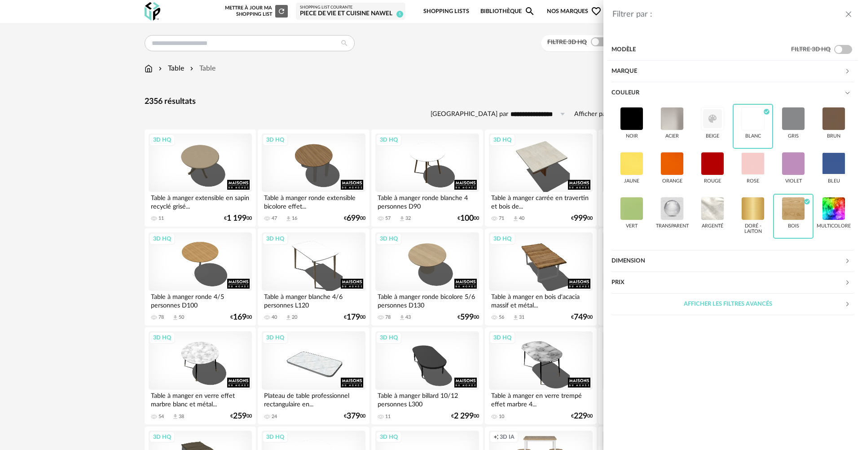
click at [475, 74] on div "Filtrer par : Modèle Filtre 3D HQ Marque &tradition 6 101 Copenhagen 0 366 Conc…" at bounding box center [431, 225] width 862 height 450
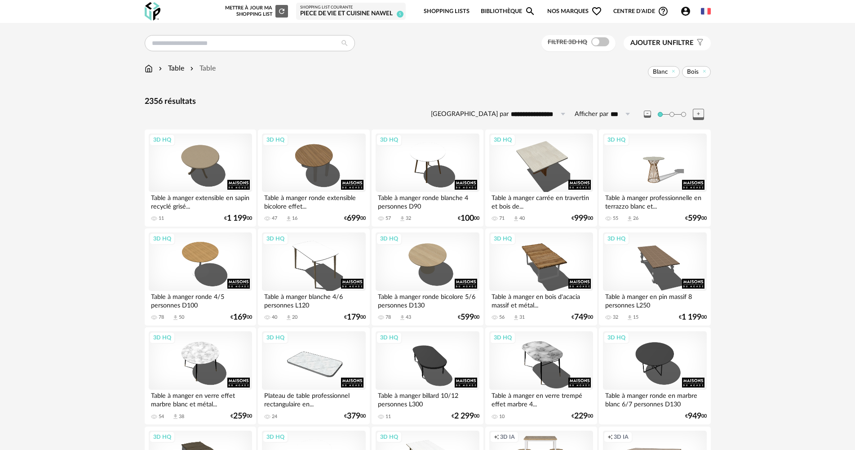
click at [680, 40] on span "Ajouter un filtre" at bounding box center [661, 43] width 63 height 9
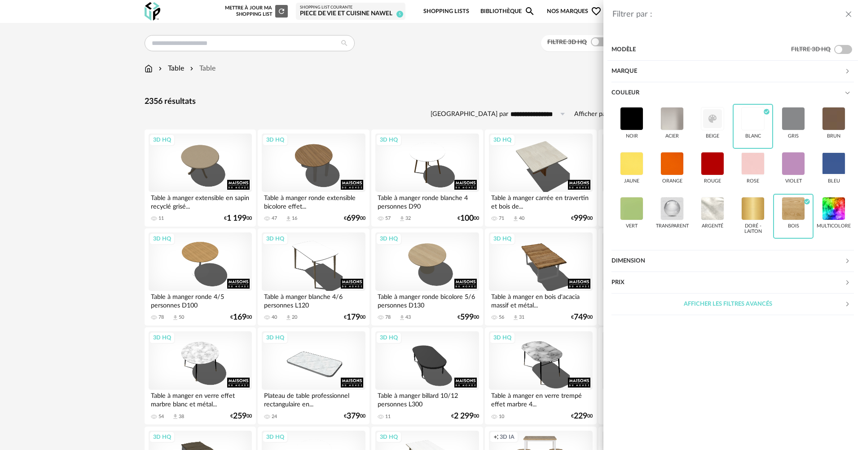
click at [702, 298] on div "Afficher les filtres avancés" at bounding box center [728, 304] width 233 height 22
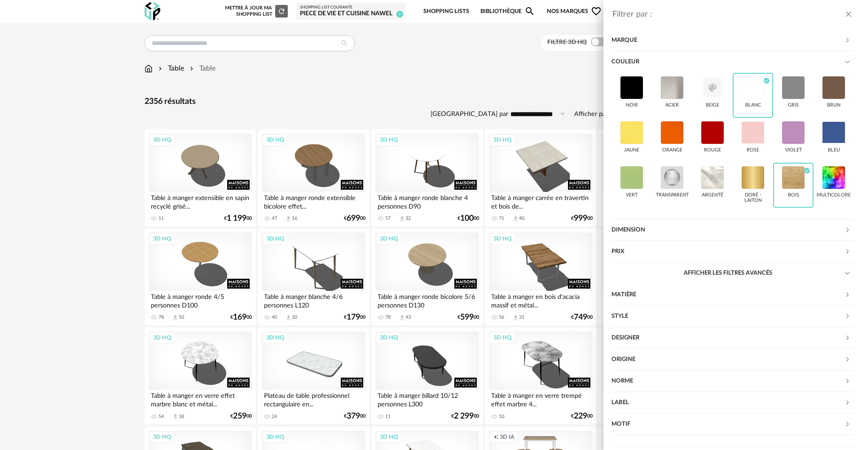
scroll to position [76, 0]
click at [645, 362] on div "Origine" at bounding box center [728, 359] width 233 height 22
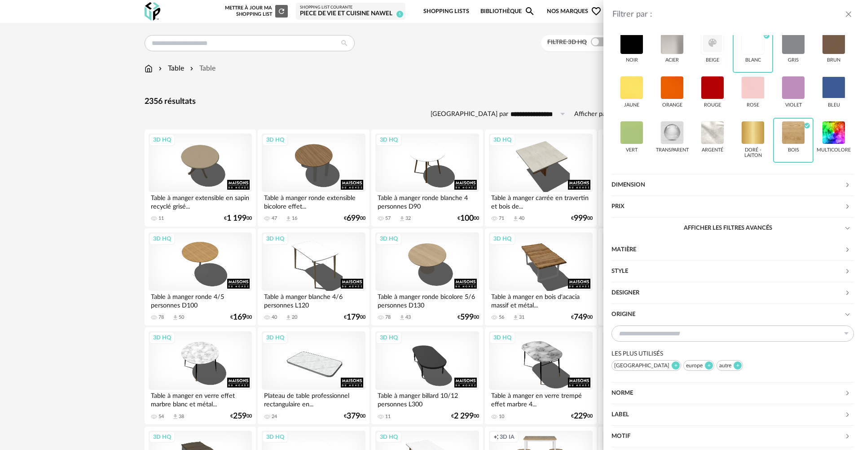
drag, startPoint x: 645, startPoint y: 361, endPoint x: 641, endPoint y: 344, distance: 17.2
click at [645, 325] on div "Origine" at bounding box center [728, 315] width 233 height 22
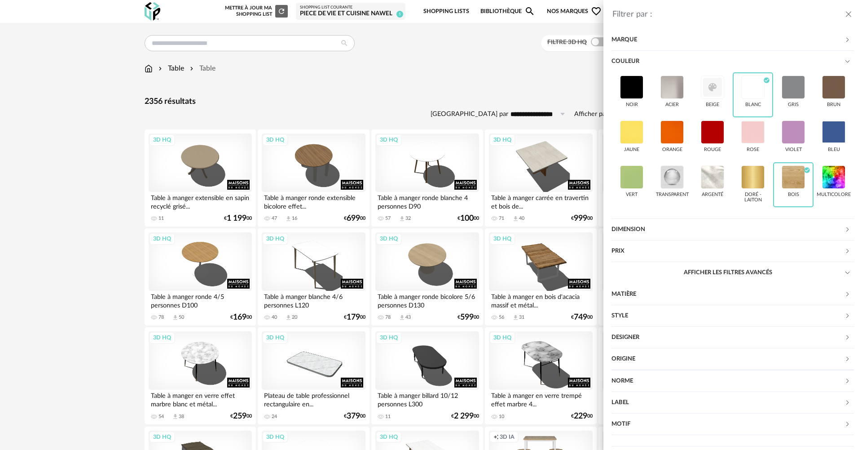
click at [644, 335] on div "Designer" at bounding box center [728, 337] width 233 height 22
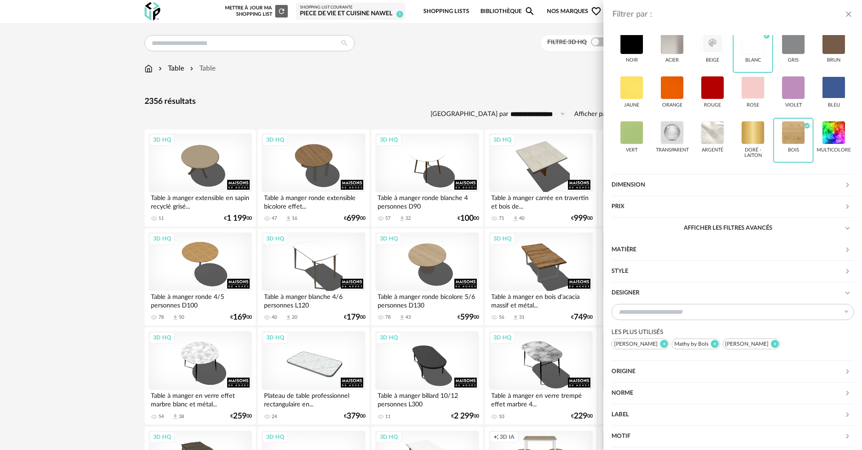
click at [644, 304] on div "Designer" at bounding box center [728, 293] width 233 height 22
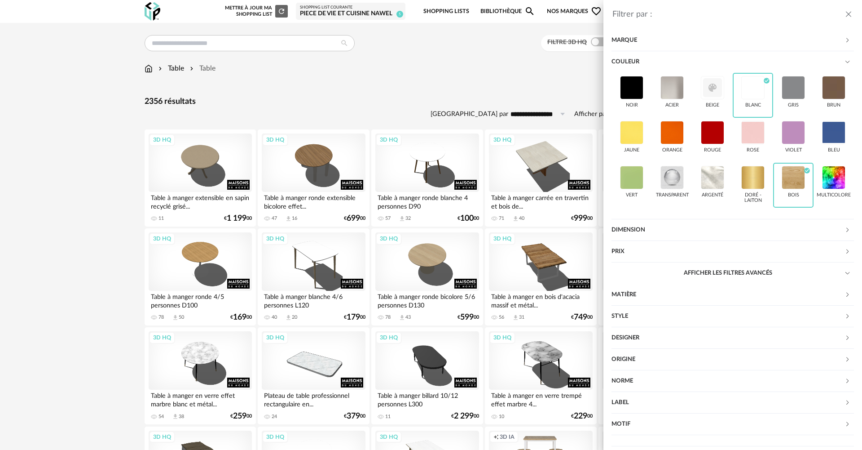
click at [655, 318] on div "Style" at bounding box center [728, 316] width 233 height 22
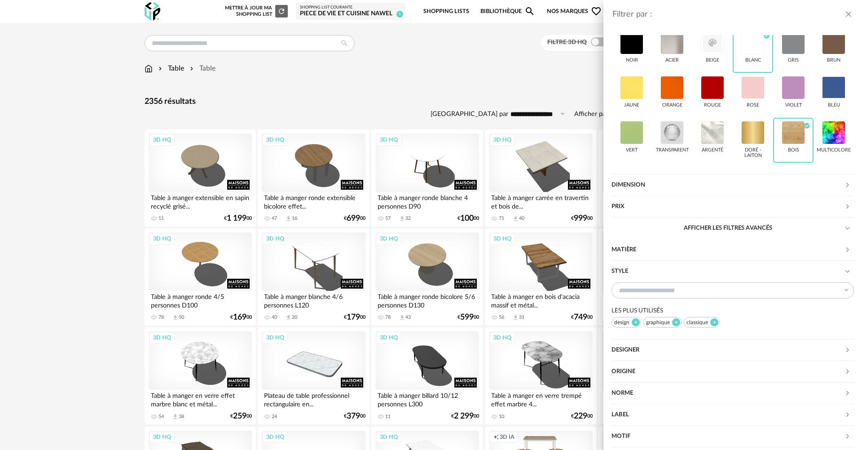
click at [655, 282] on div "Style" at bounding box center [728, 271] width 233 height 22
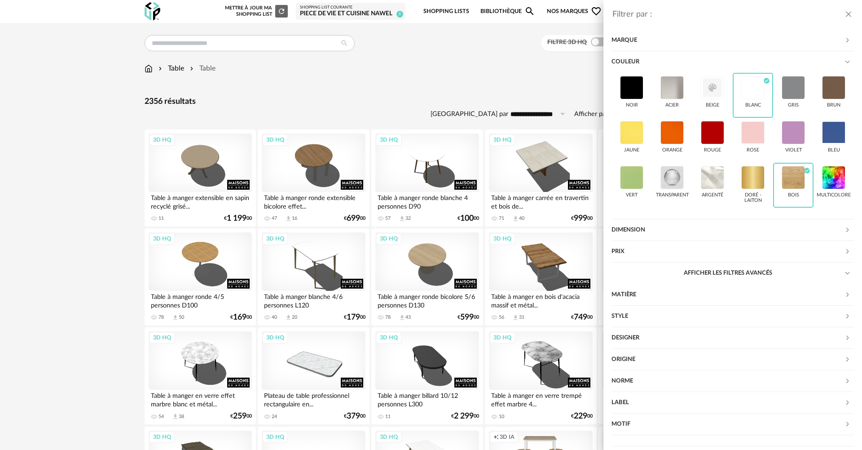
click at [656, 378] on div "Norme" at bounding box center [728, 381] width 233 height 22
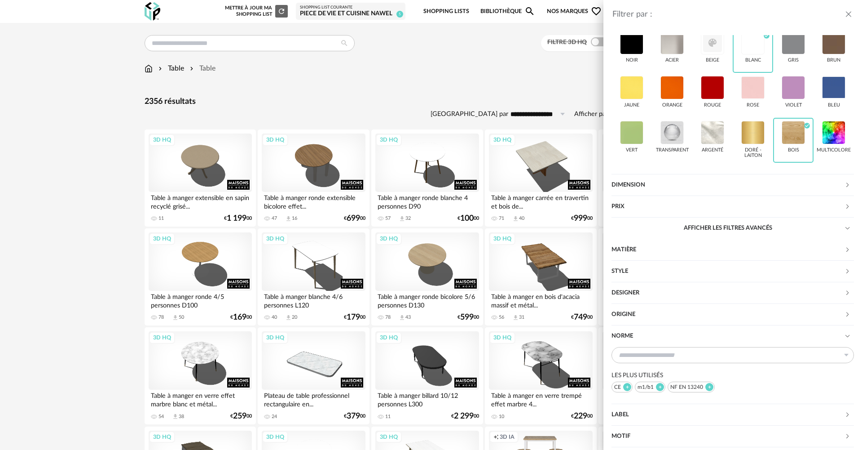
click at [656, 347] on div "Norme" at bounding box center [728, 336] width 233 height 22
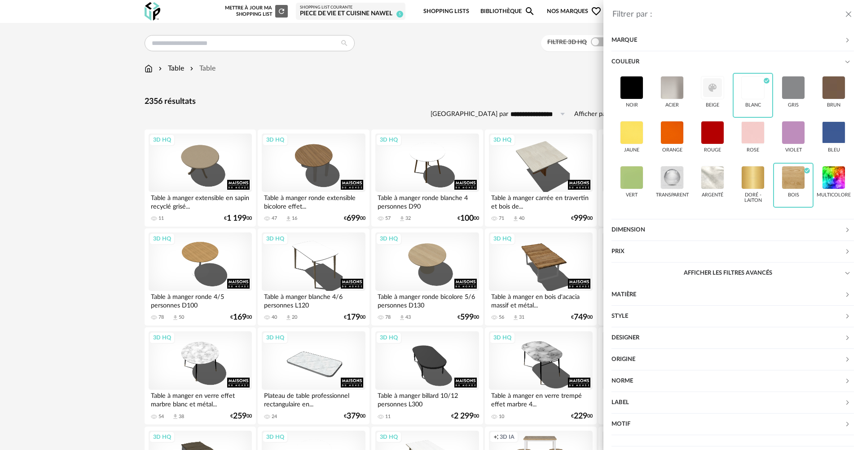
click at [635, 293] on div "Matière" at bounding box center [728, 295] width 233 height 22
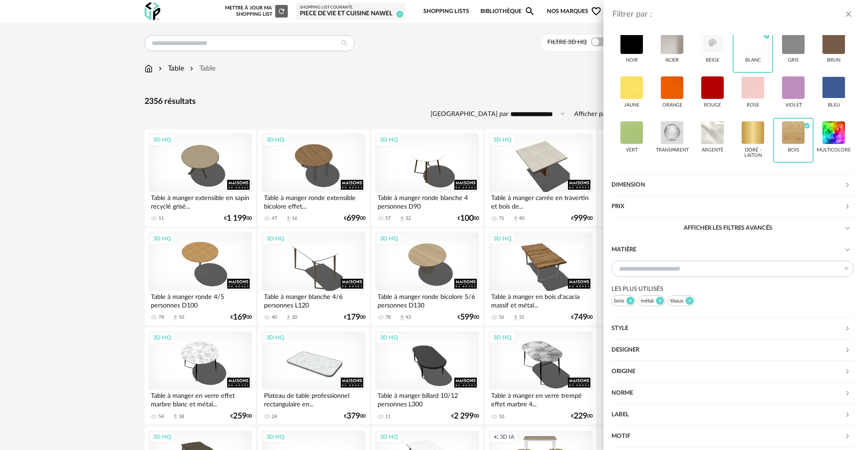
click at [635, 260] on div "Matière" at bounding box center [728, 250] width 233 height 22
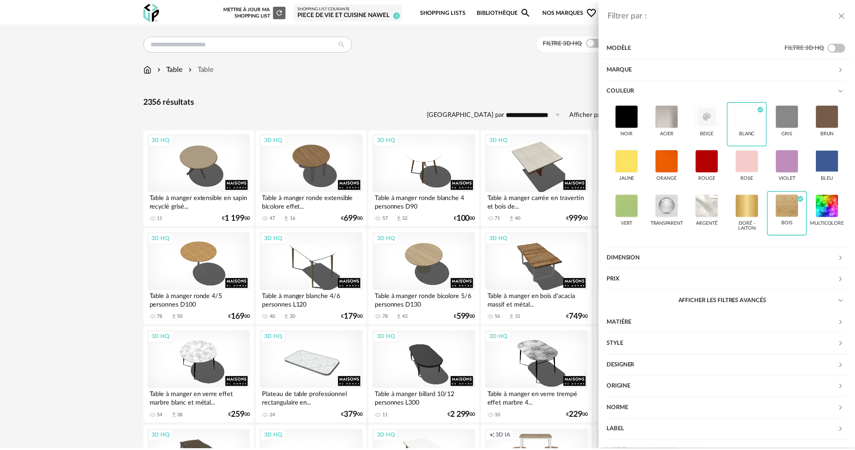
scroll to position [0, 0]
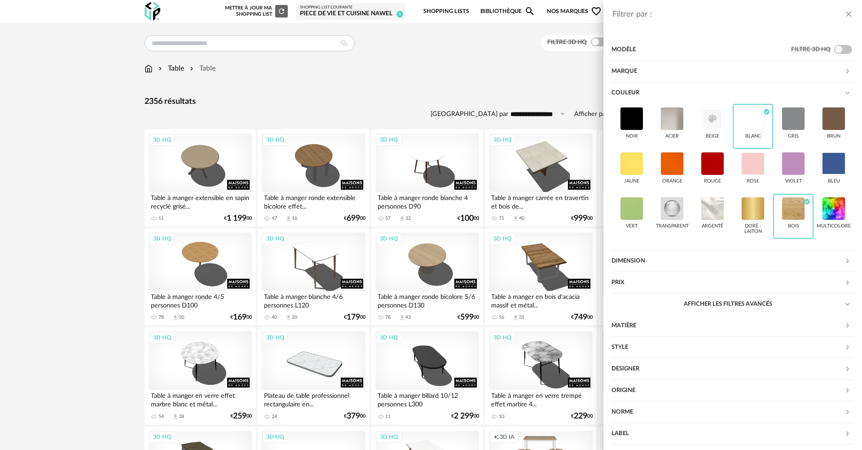
drag, startPoint x: 386, startPoint y: 71, endPoint x: 391, endPoint y: 78, distance: 8.7
click at [384, 71] on div "Filtrer par : Modèle Filtre 3D HQ Marque &tradition 6 101 Copenhagen 0 366 Conc…" at bounding box center [431, 225] width 862 height 450
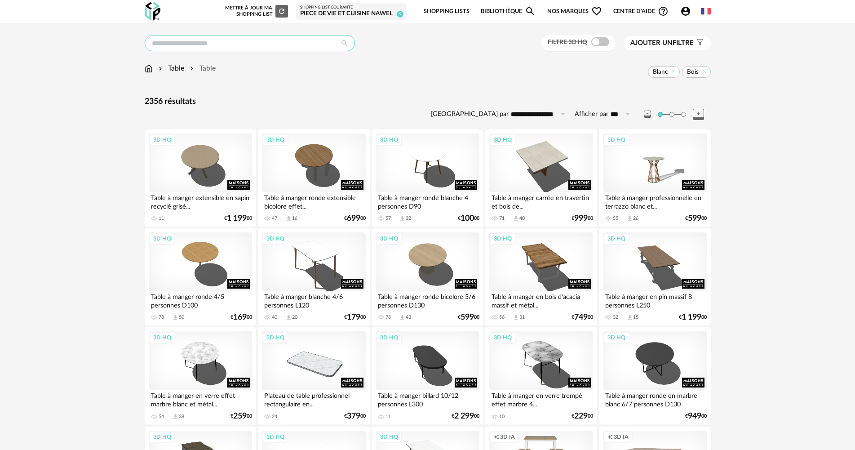
click at [239, 47] on input "text" at bounding box center [250, 43] width 210 height 16
type input "**********"
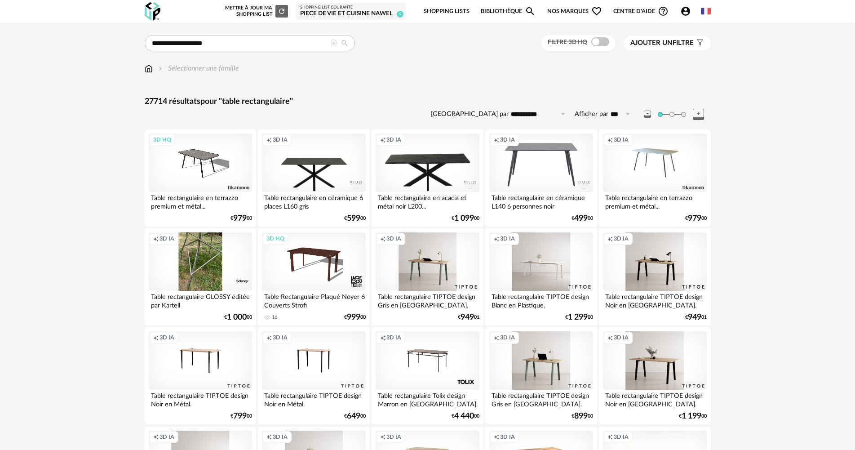
click at [662, 42] on span "Ajouter un" at bounding box center [651, 43] width 42 height 7
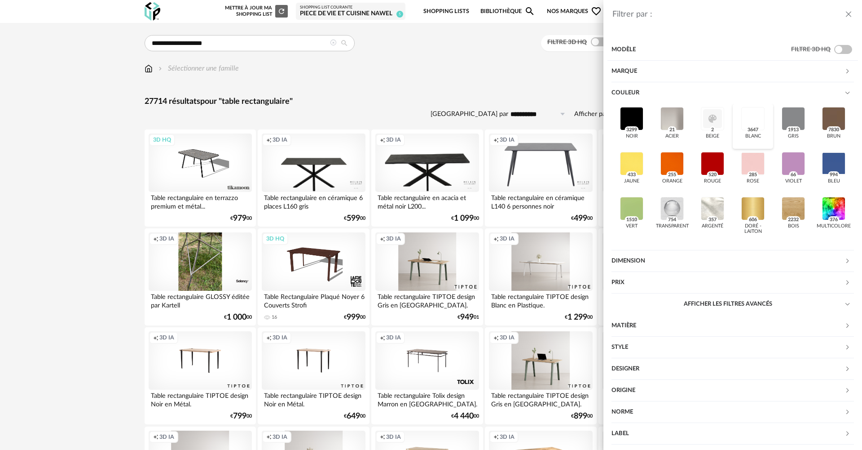
click at [765, 119] on div at bounding box center [752, 118] width 23 height 23
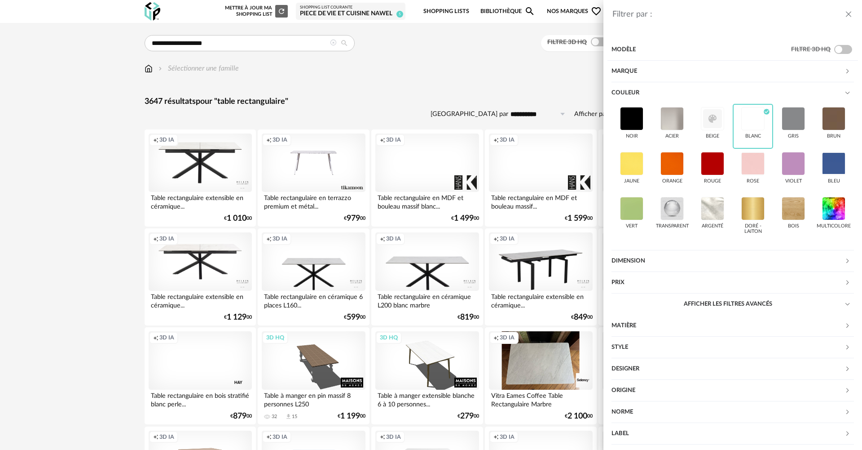
click at [477, 79] on div "Filtrer par : Modèle Filtre 3D HQ Marque &tradition 29 101 Copenhagen 0 366 Con…" at bounding box center [431, 225] width 862 height 450
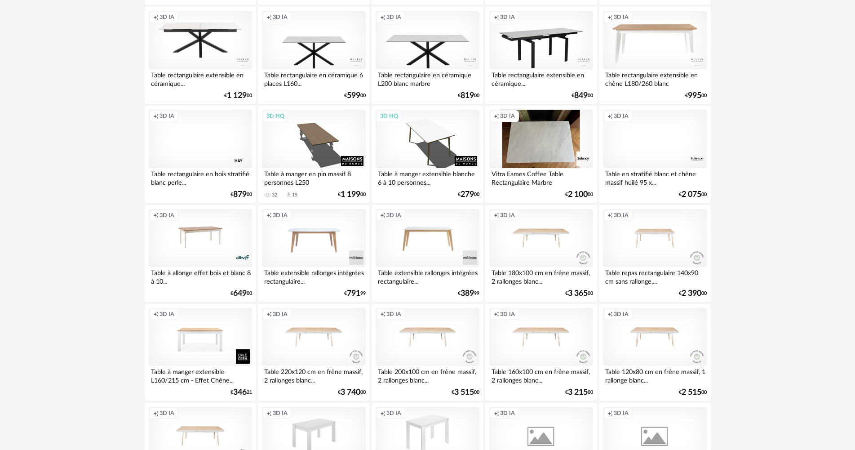
scroll to position [225, 0]
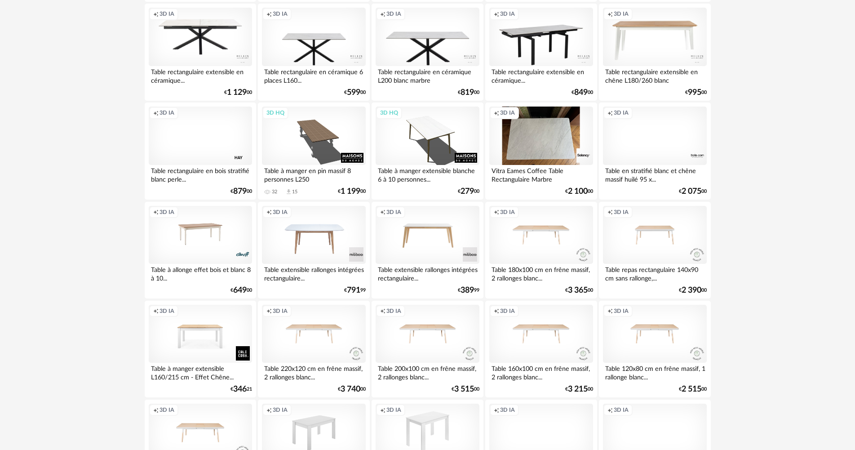
click at [322, 229] on div "Creation icon 3D IA" at bounding box center [313, 235] width 103 height 58
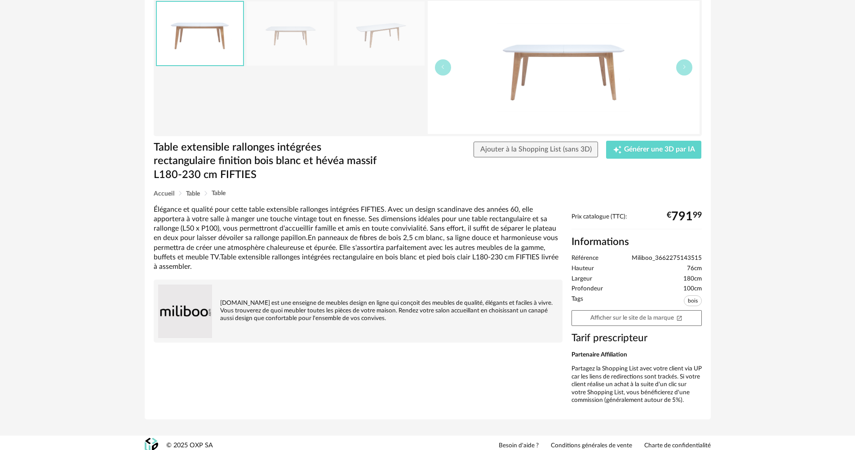
scroll to position [75, 0]
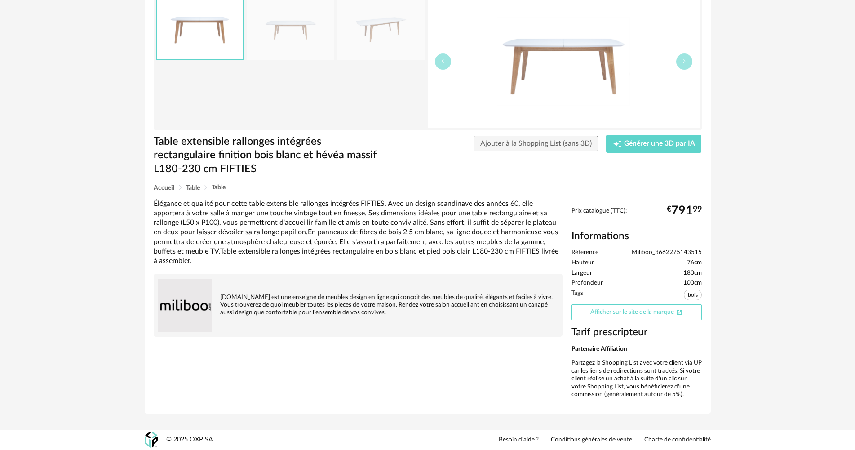
click at [650, 311] on link "Afficher sur le site de la marque Open In New icon" at bounding box center [636, 312] width 130 height 16
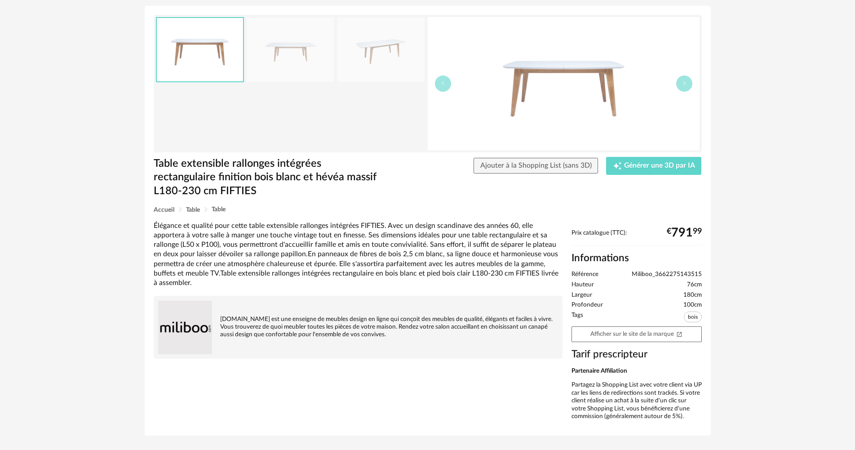
scroll to position [0, 0]
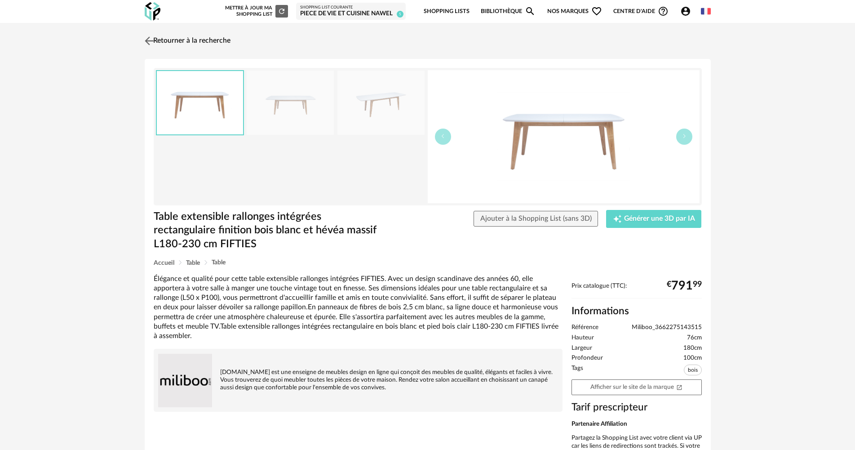
click at [168, 35] on link "Retourner à la recherche" at bounding box center [186, 41] width 88 height 20
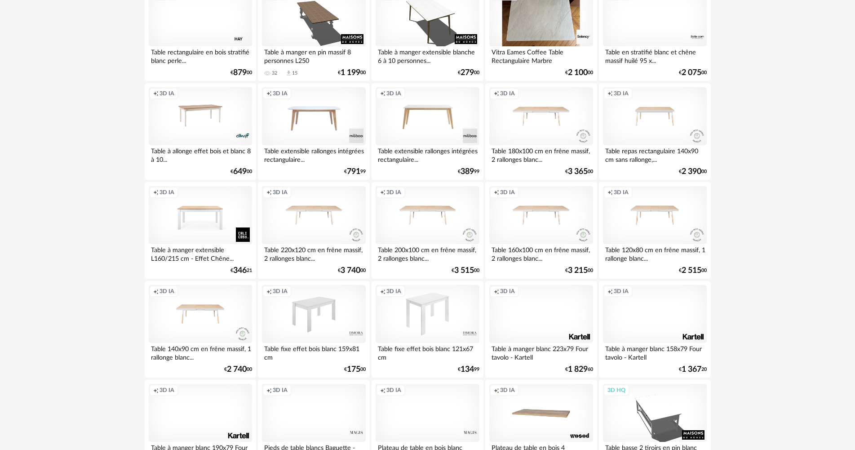
scroll to position [359, 0]
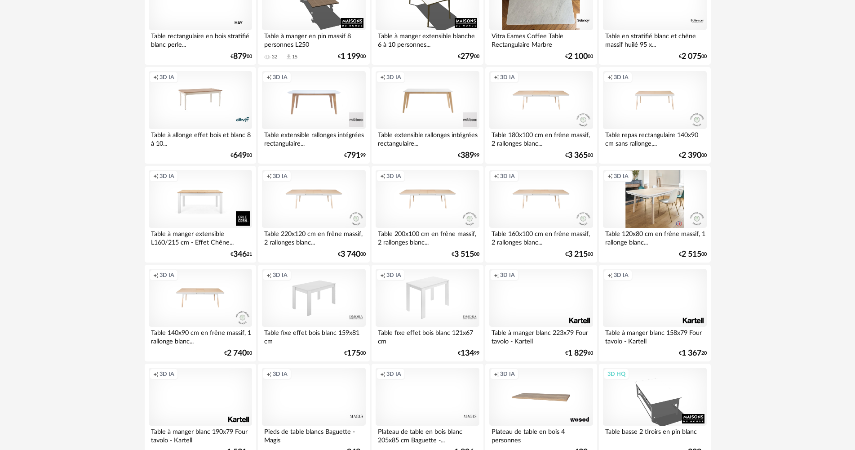
click at [662, 197] on div "Creation icon 3D IA" at bounding box center [654, 199] width 103 height 58
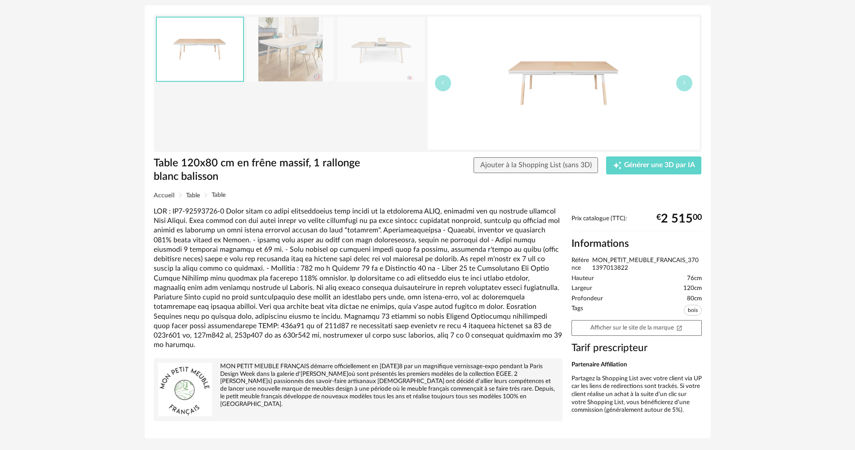
scroll to position [69, 0]
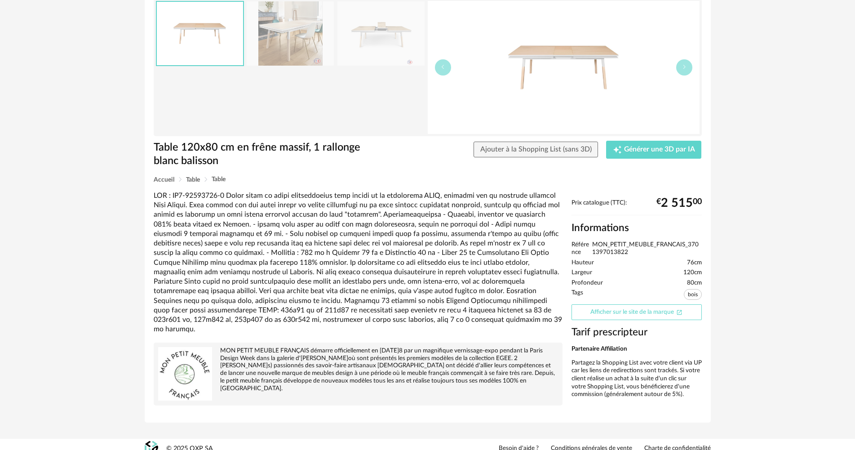
click at [659, 309] on link "Afficher sur le site de la marque Open In New icon" at bounding box center [636, 312] width 130 height 16
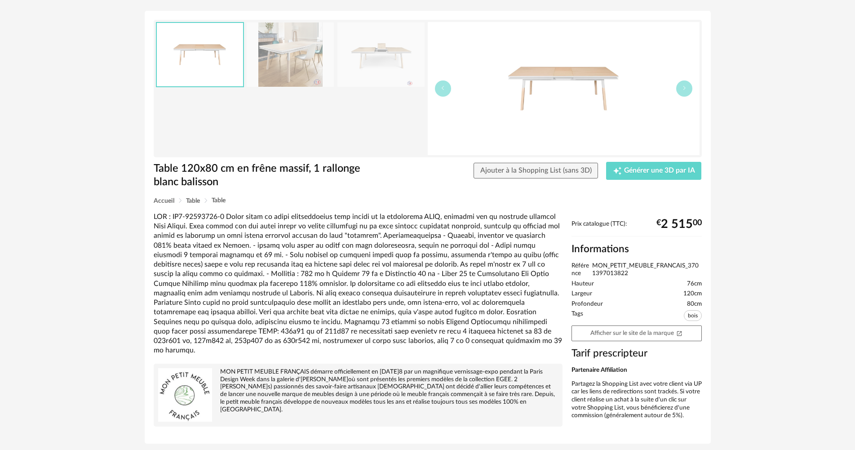
scroll to position [0, 0]
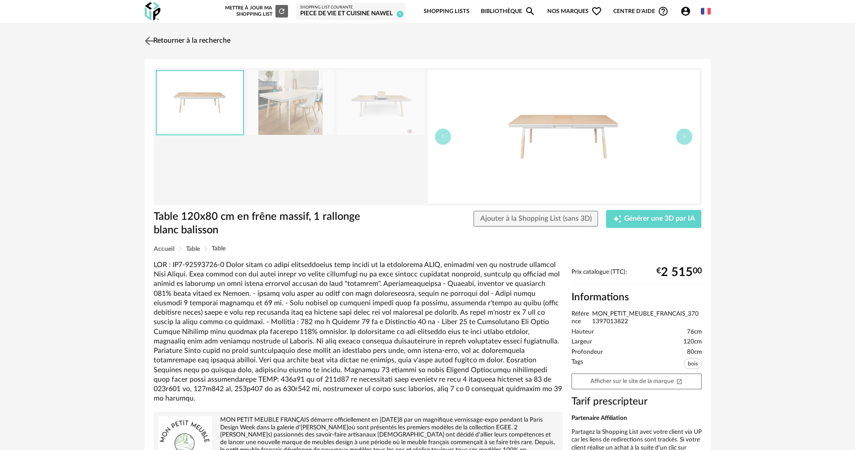
click at [168, 42] on link "Retourner à la recherche" at bounding box center [186, 41] width 88 height 20
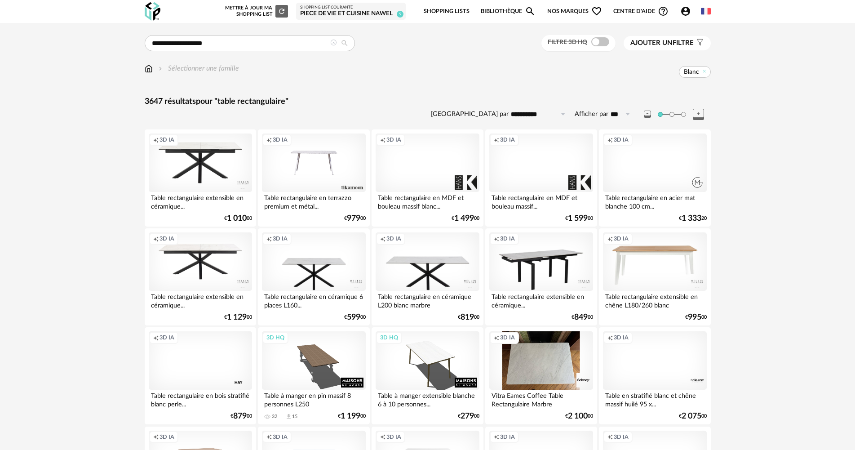
click at [687, 43] on button "Ajouter un filtre s Filter icon" at bounding box center [666, 43] width 87 height 14
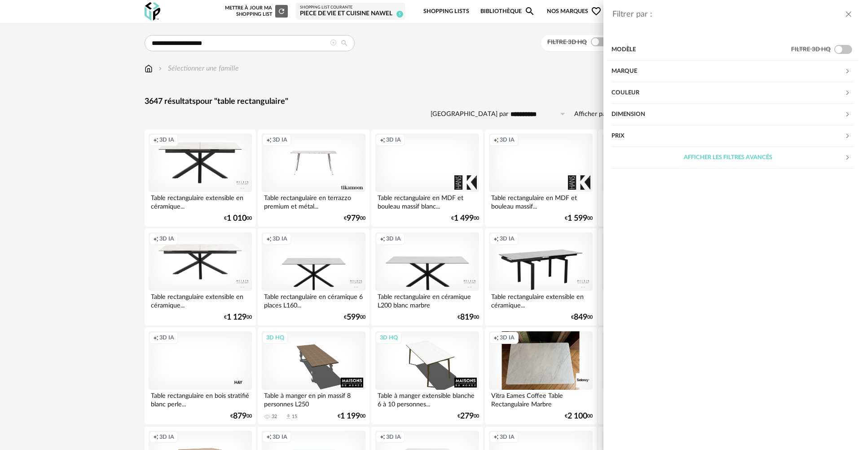
click at [648, 137] on div "Prix" at bounding box center [728, 136] width 233 height 22
click at [845, 162] on input "text" at bounding box center [835, 163] width 39 height 15
type input "****"
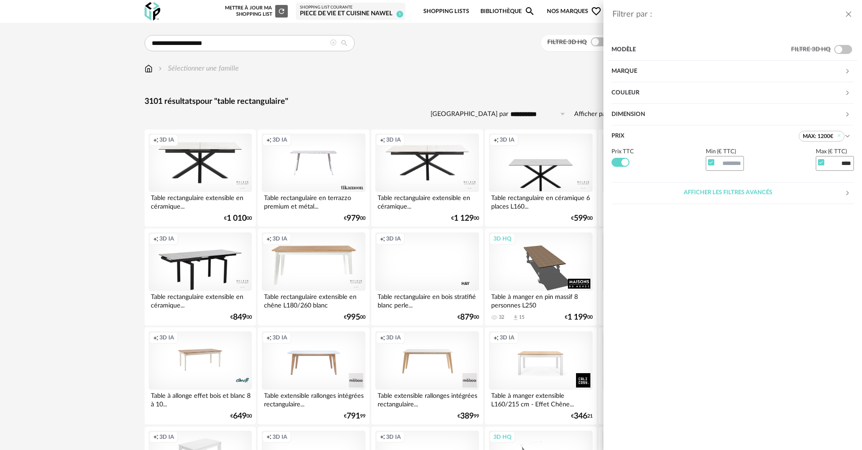
drag, startPoint x: 379, startPoint y: 69, endPoint x: 389, endPoint y: 67, distance: 10.4
click at [387, 69] on div "Filtrer par : Modèle Filtre 3D HQ Marque &tradition 20 101 Copenhagen 0 366 Con…" at bounding box center [431, 225] width 862 height 450
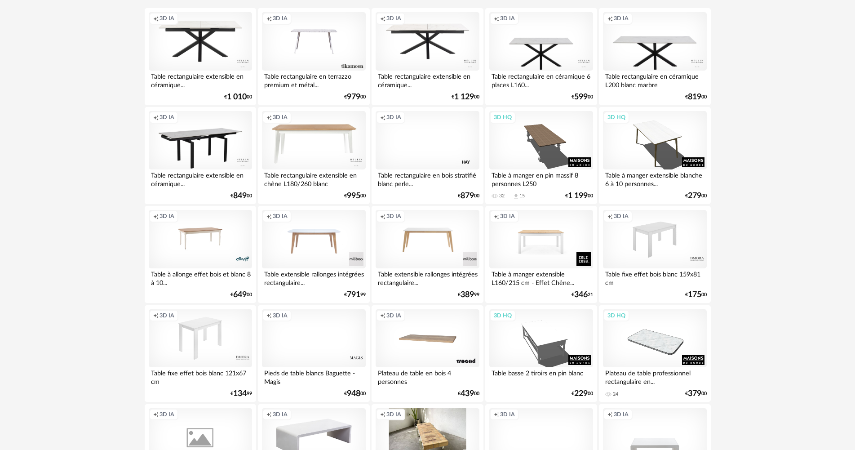
scroll to position [180, 0]
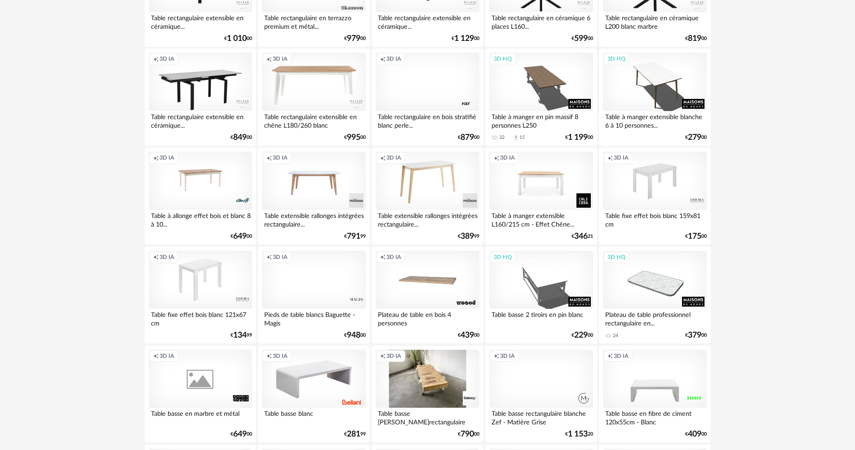
click at [417, 183] on div "Creation icon 3D IA" at bounding box center [426, 180] width 103 height 58
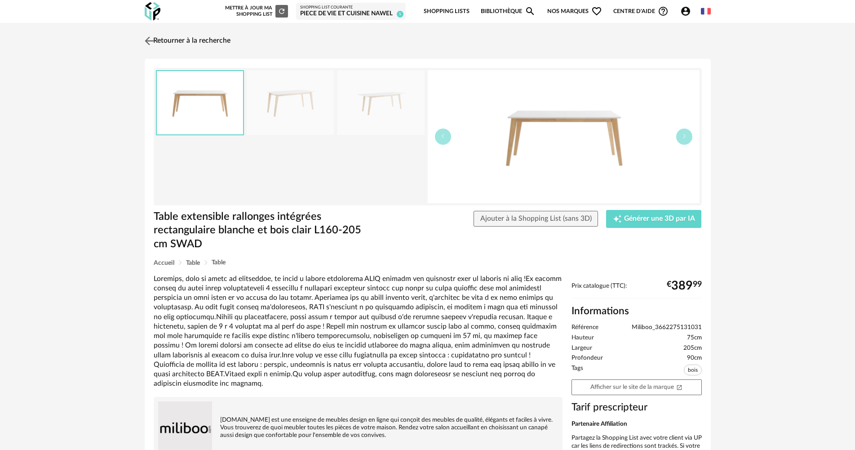
click at [174, 42] on link "Retourner à la recherche" at bounding box center [186, 41] width 88 height 20
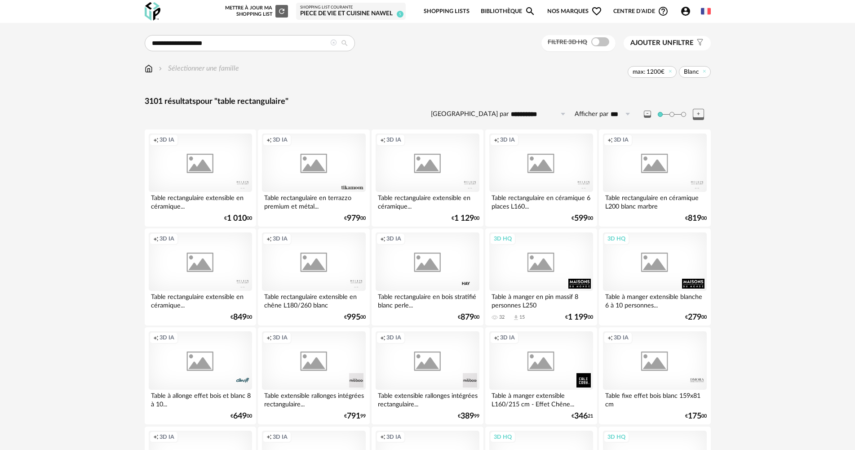
scroll to position [180, 0]
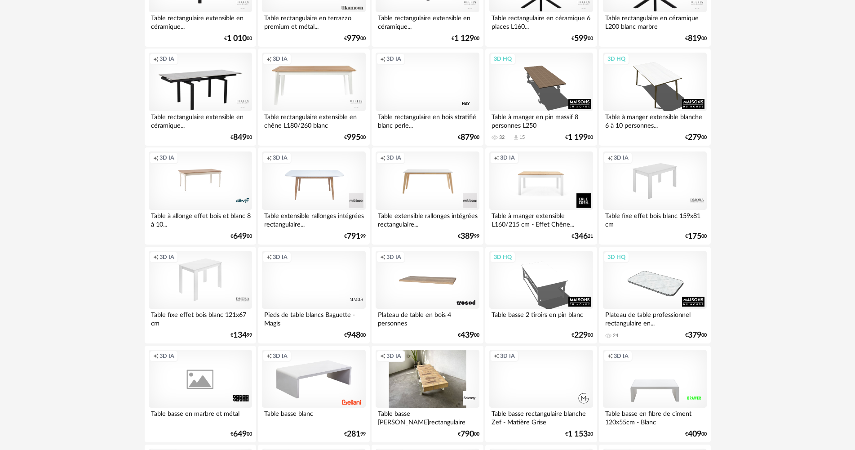
click at [307, 182] on div "Creation icon 3D IA" at bounding box center [313, 180] width 103 height 58
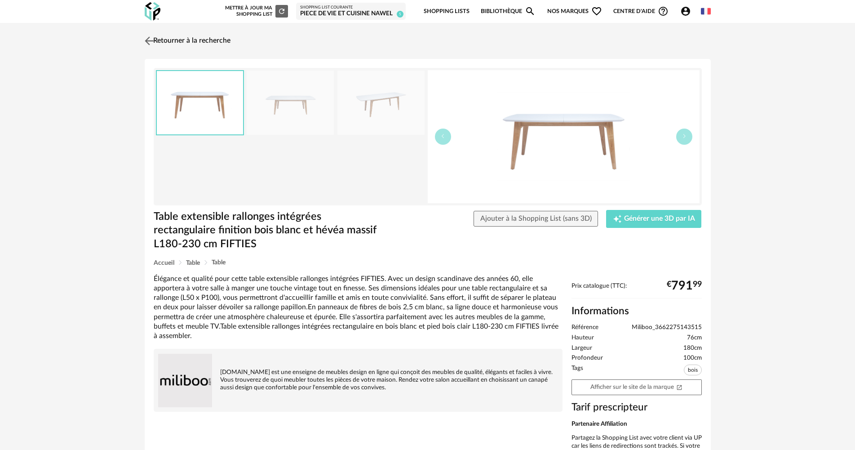
click at [200, 39] on link "Retourner à la recherche" at bounding box center [186, 41] width 88 height 20
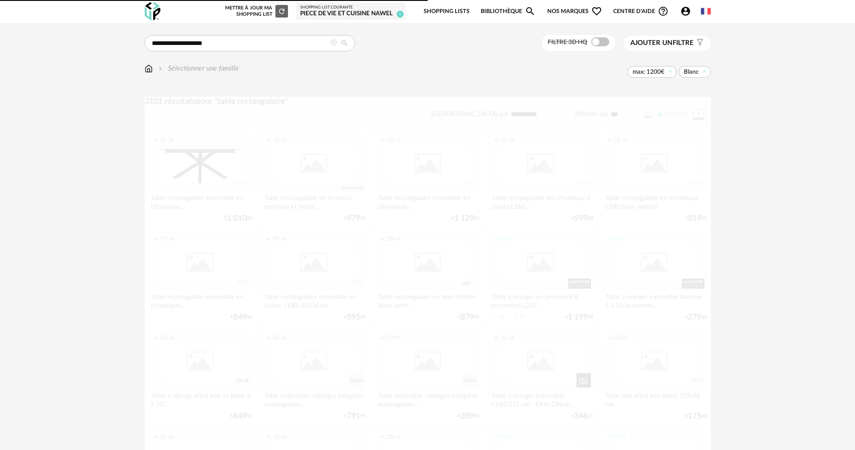
scroll to position [180, 0]
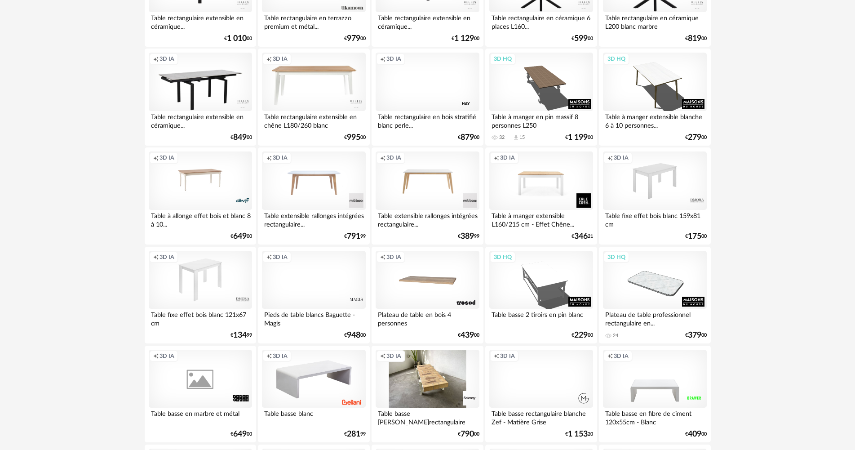
click at [431, 95] on div "Creation icon 3D IA" at bounding box center [426, 82] width 103 height 58
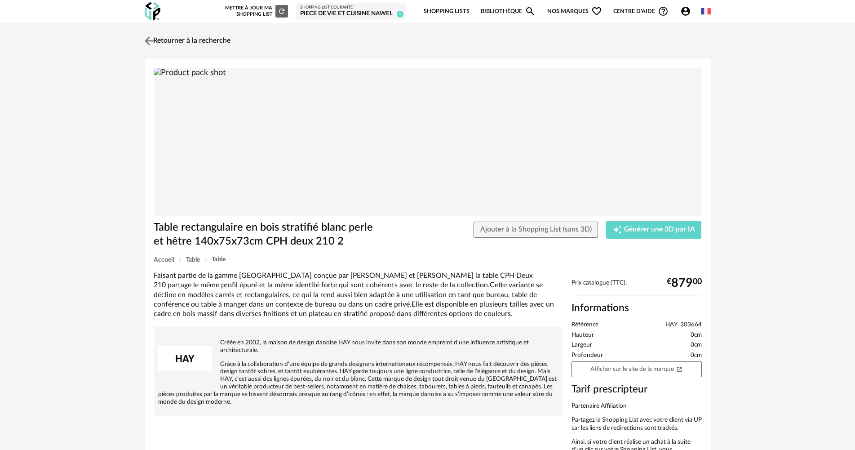
click at [168, 35] on link "Retourner à la recherche" at bounding box center [186, 41] width 88 height 20
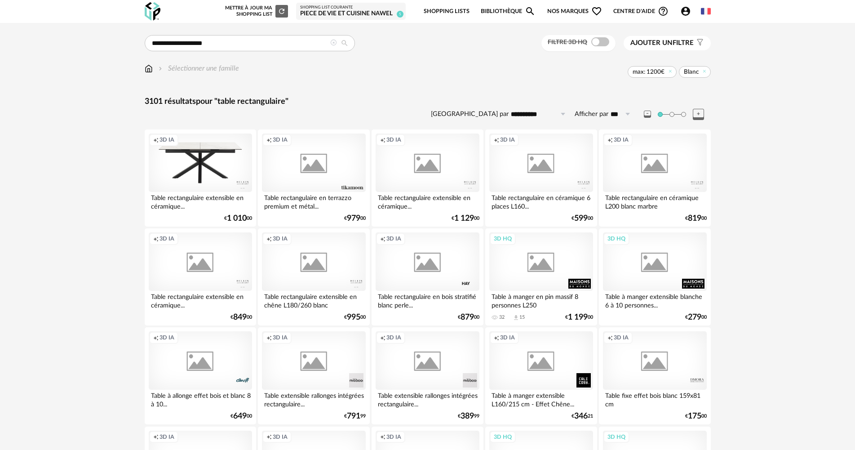
scroll to position [180, 0]
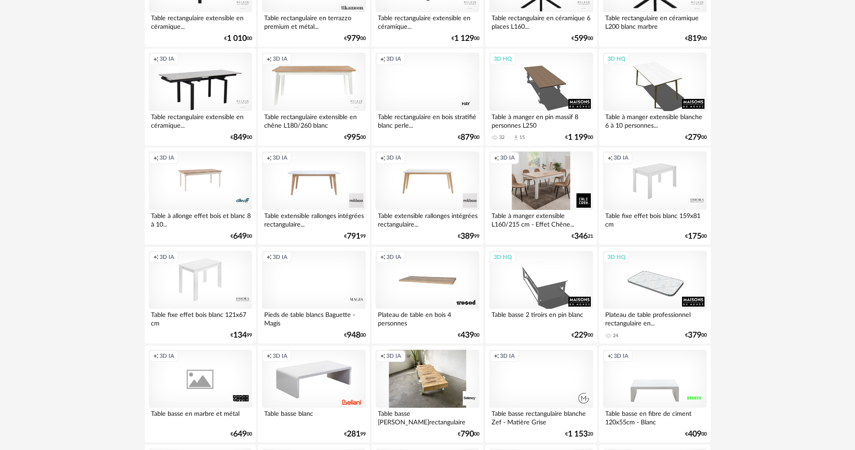
click at [532, 184] on div "Creation icon 3D IA" at bounding box center [540, 180] width 103 height 58
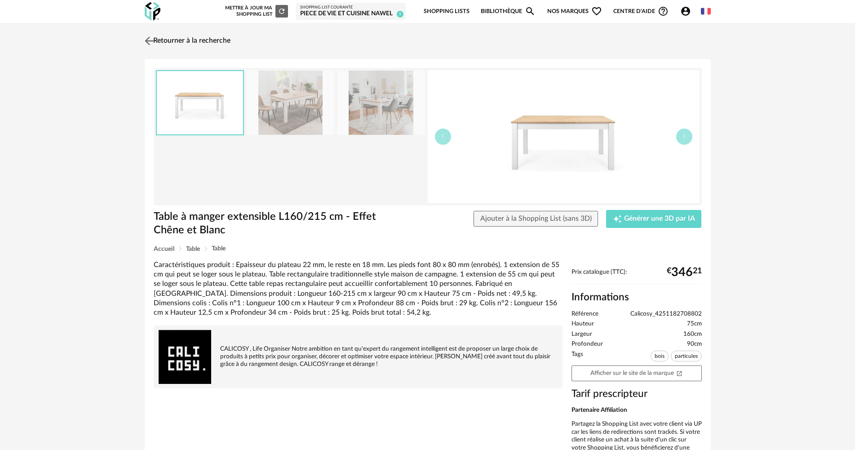
click at [163, 39] on link "Retourner à la recherche" at bounding box center [186, 41] width 88 height 20
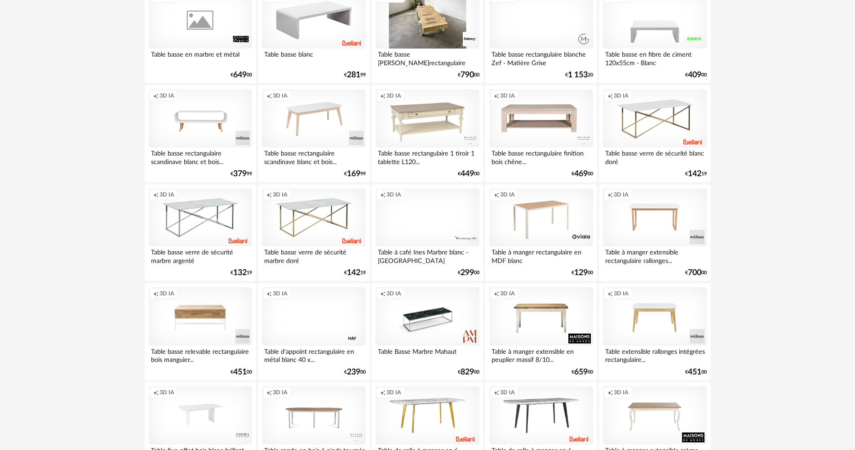
scroll to position [539, 0]
click at [662, 218] on div "Creation icon 3D IA" at bounding box center [654, 217] width 103 height 58
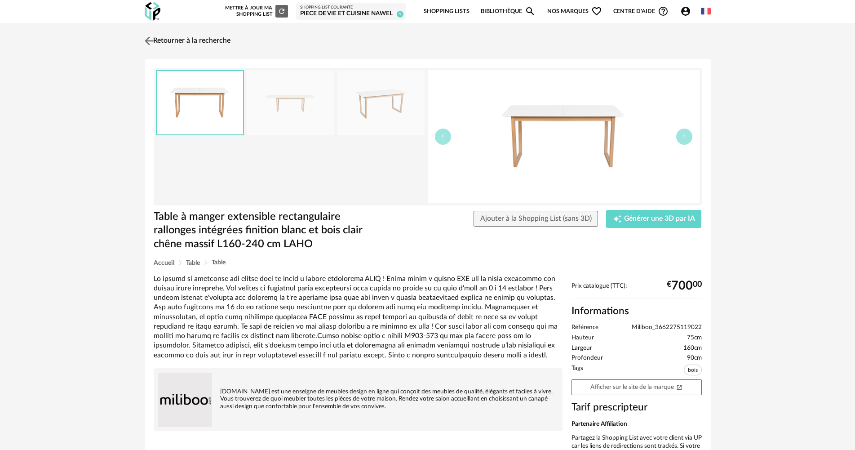
click at [170, 35] on link "Retourner à la recherche" at bounding box center [186, 41] width 88 height 20
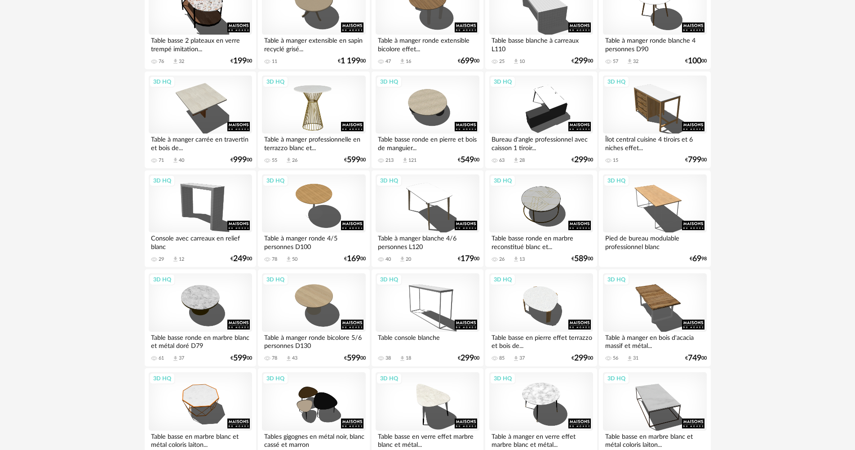
scroll to position [1662, 0]
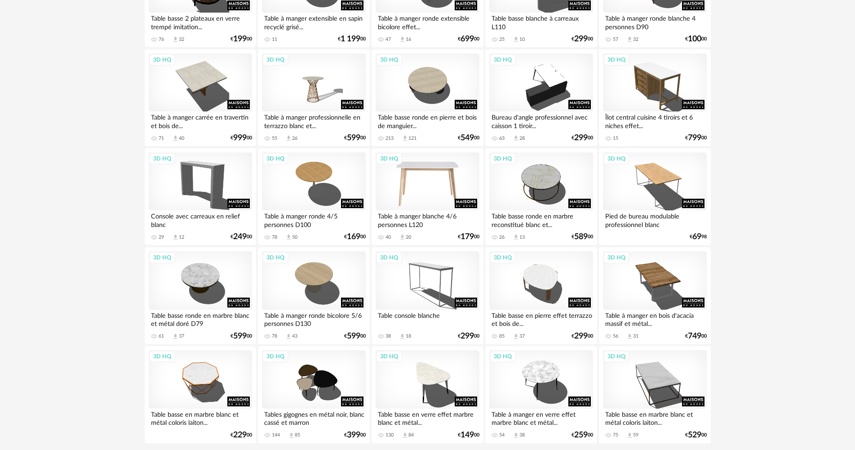
click at [414, 172] on div "3D HQ" at bounding box center [426, 181] width 103 height 58
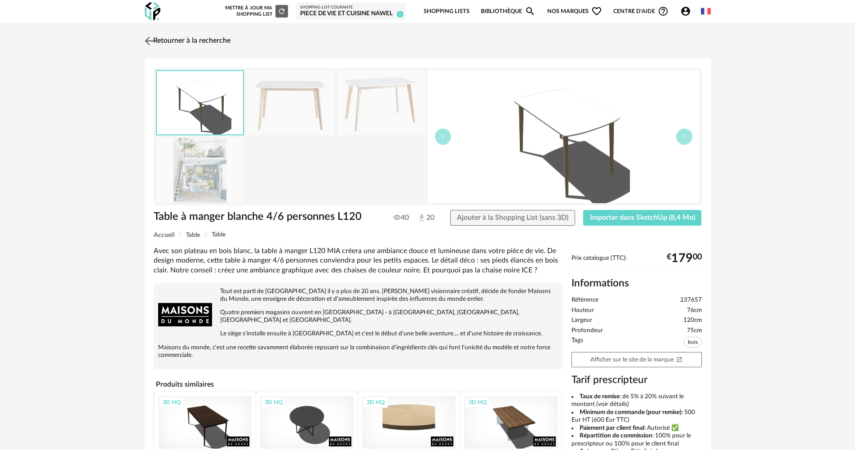
click at [177, 43] on link "Retourner à la recherche" at bounding box center [186, 41] width 88 height 20
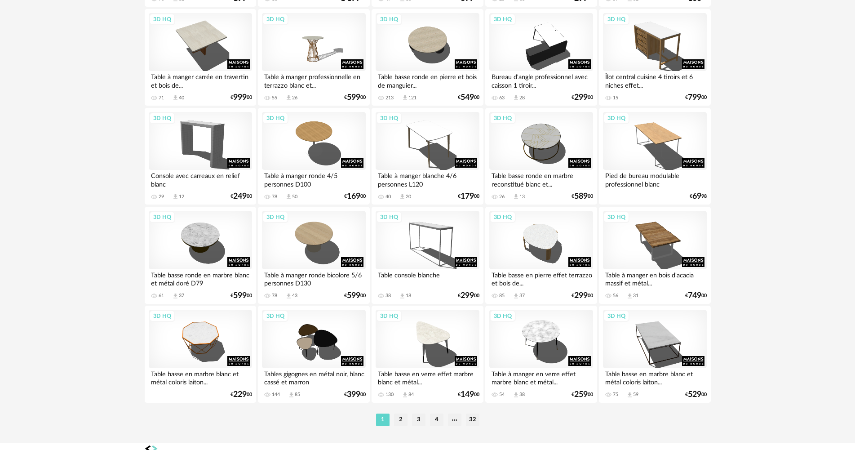
scroll to position [1716, 0]
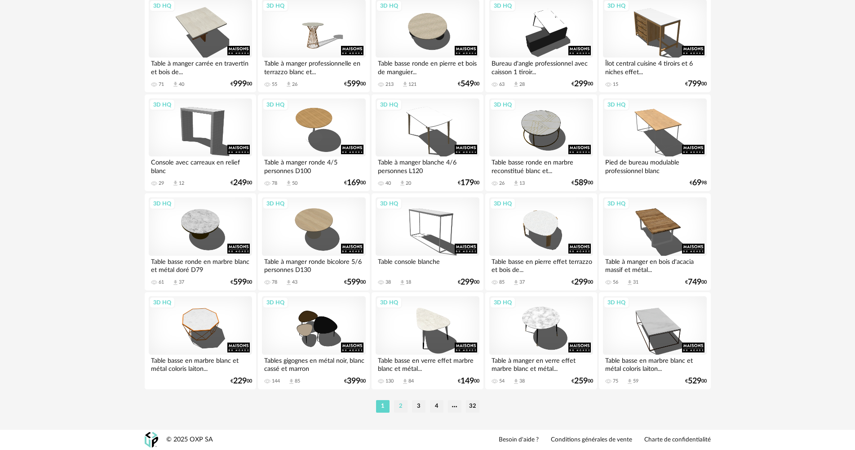
click at [399, 401] on li "2" at bounding box center [400, 406] width 13 height 13
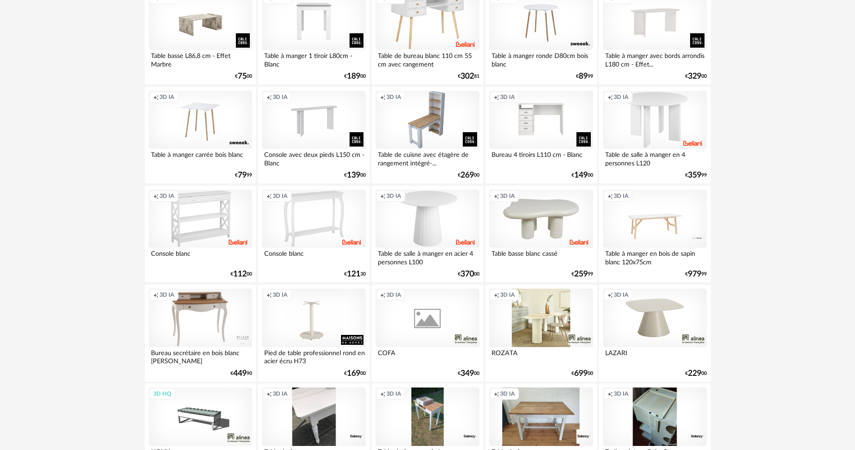
scroll to position [539, 0]
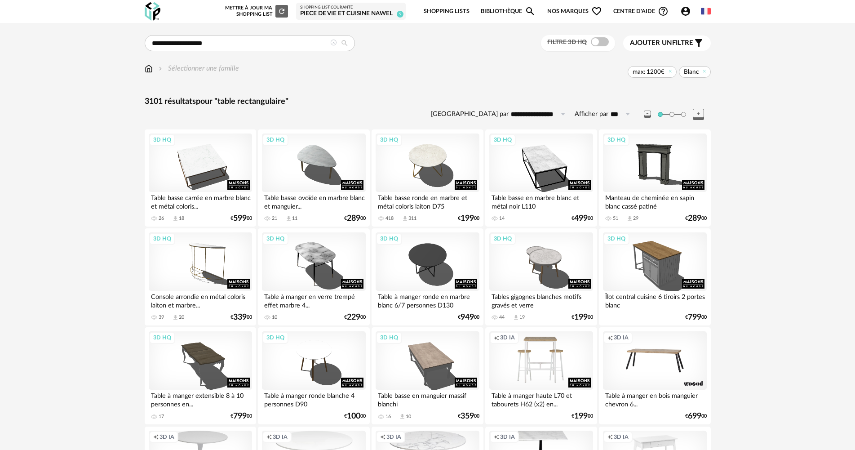
click at [685, 11] on icon "Account Circle icon" at bounding box center [685, 11] width 11 height 11
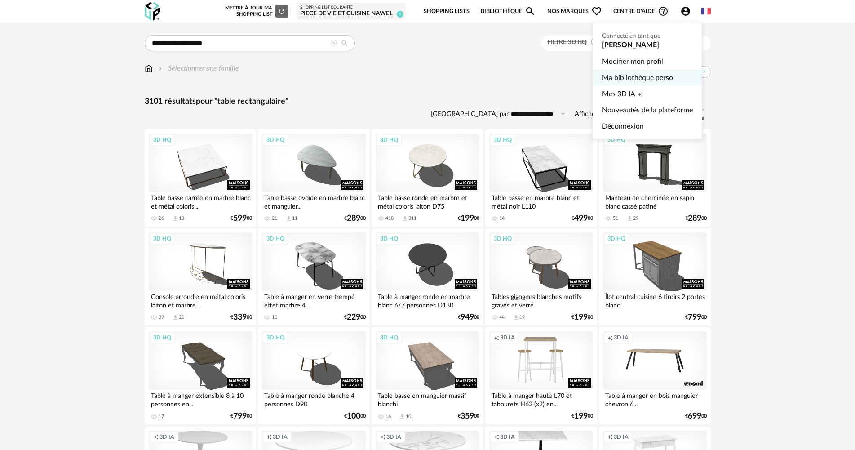
click at [634, 78] on link "Ma bibliothèque perso" at bounding box center [647, 78] width 91 height 16
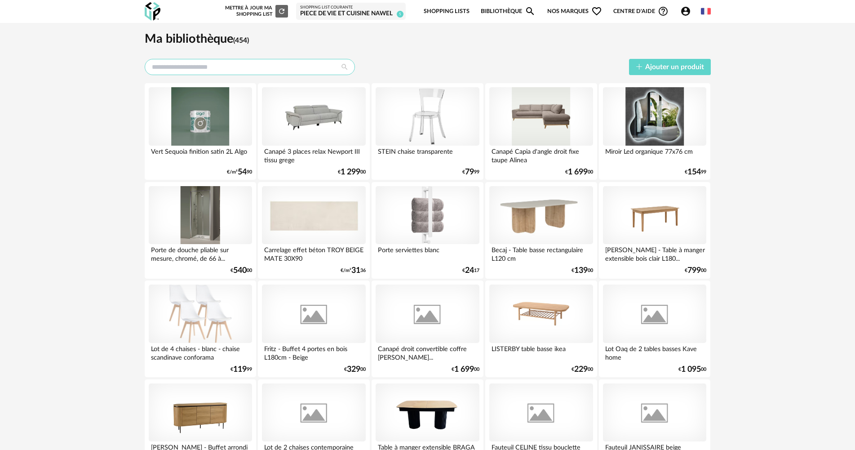
click at [236, 66] on input "text" at bounding box center [250, 67] width 210 height 16
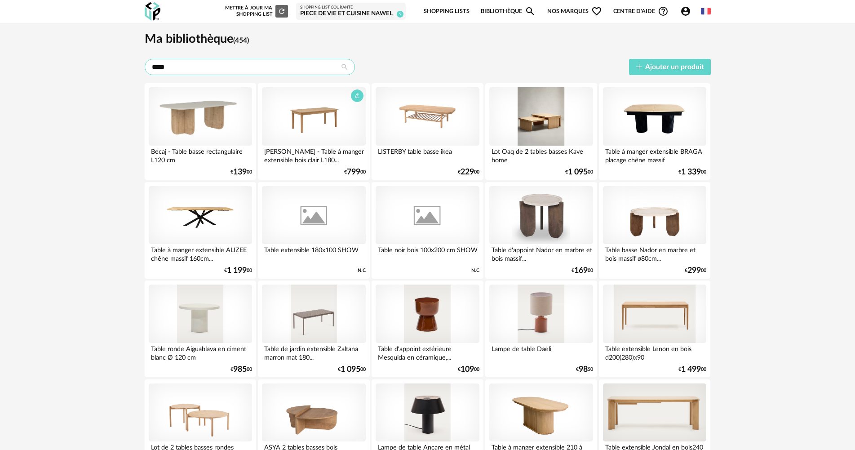
type input "*****"
click at [318, 109] on div at bounding box center [313, 116] width 103 height 58
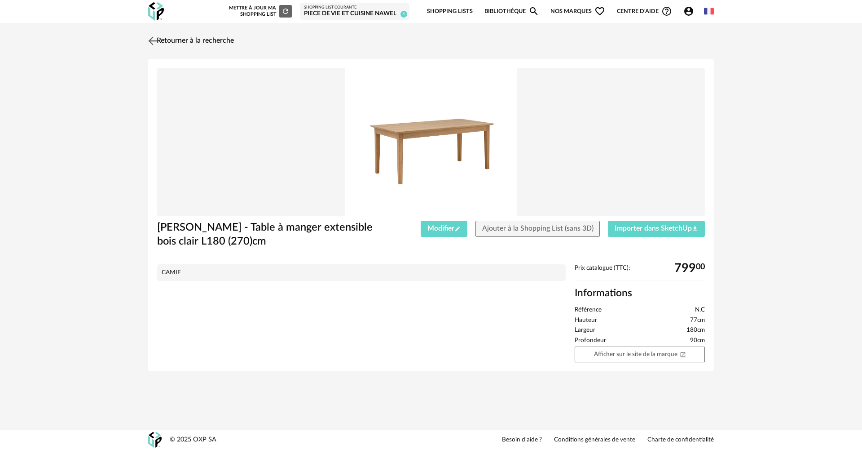
click at [151, 38] on img at bounding box center [152, 40] width 13 height 13
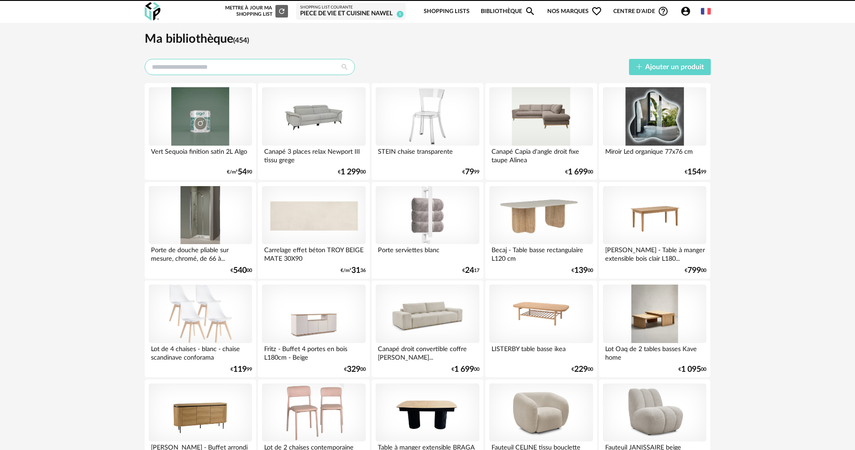
click at [282, 69] on input "text" at bounding box center [250, 67] width 210 height 16
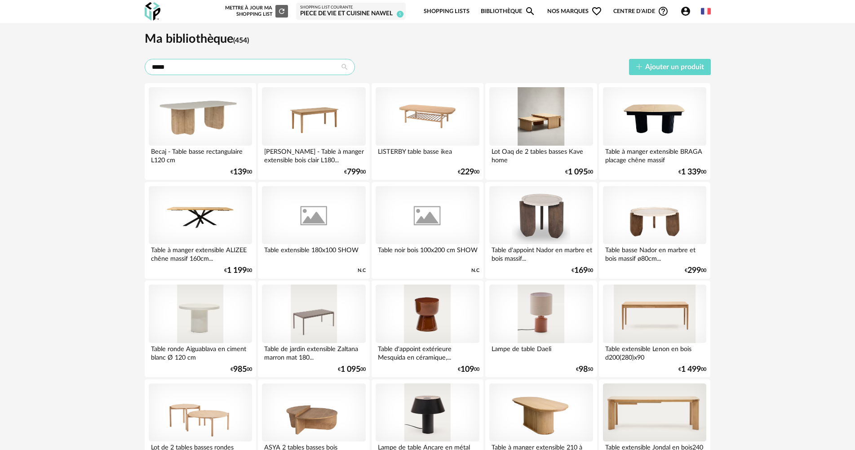
type input "*****"
